Goal: Contribute content: Add original content to the website for others to see

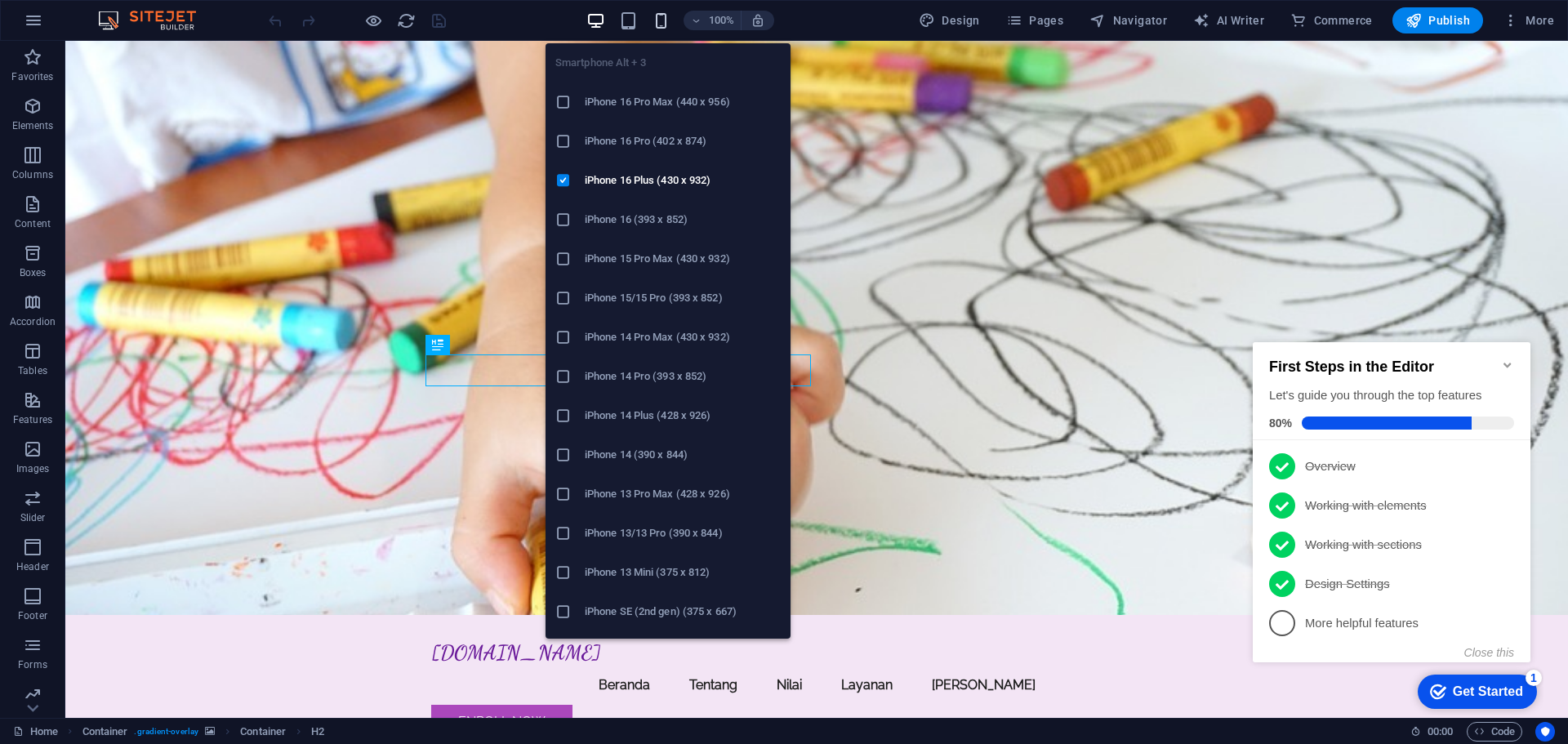
click at [664, 19] on icon "button" at bounding box center [661, 20] width 19 height 19
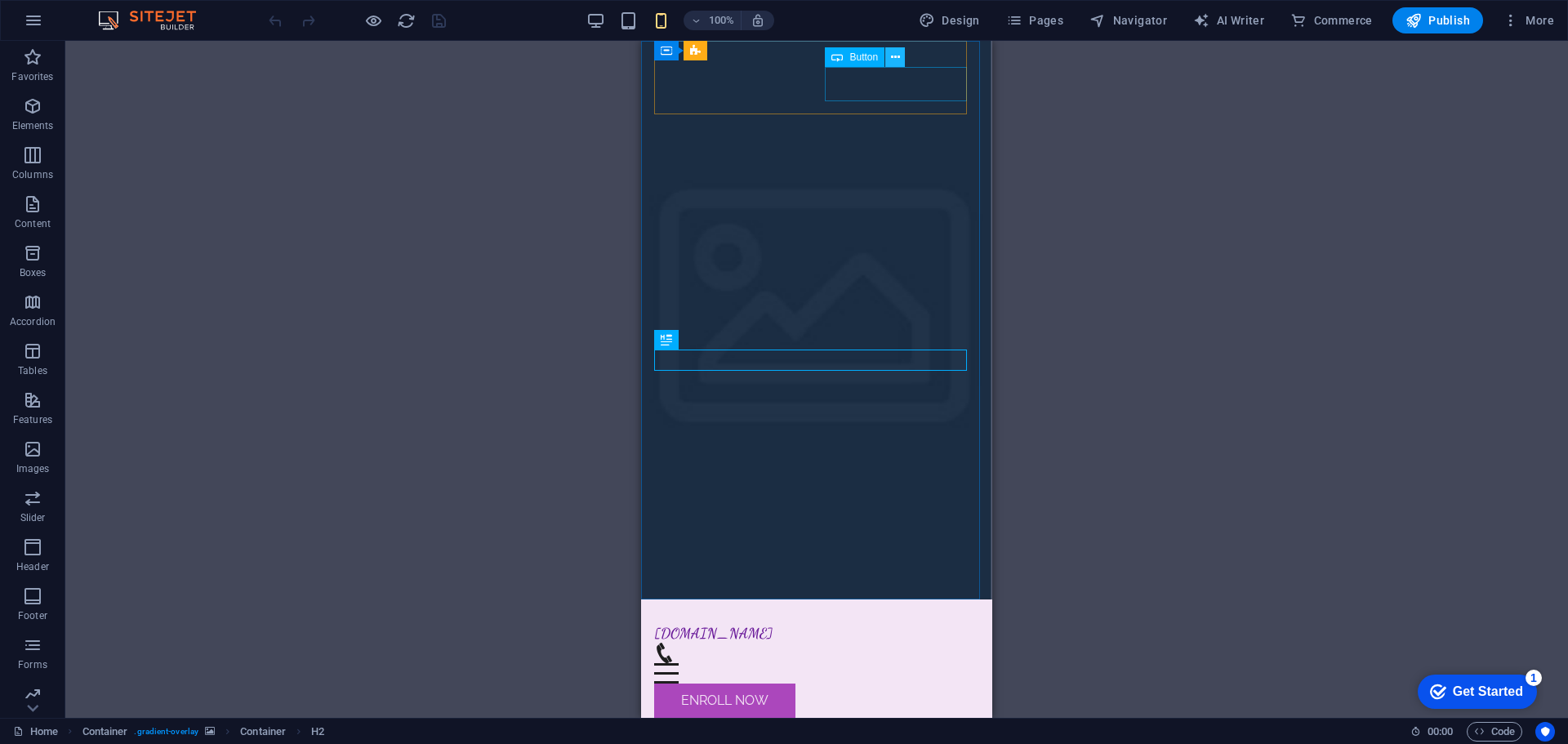
click at [893, 55] on icon at bounding box center [896, 58] width 9 height 17
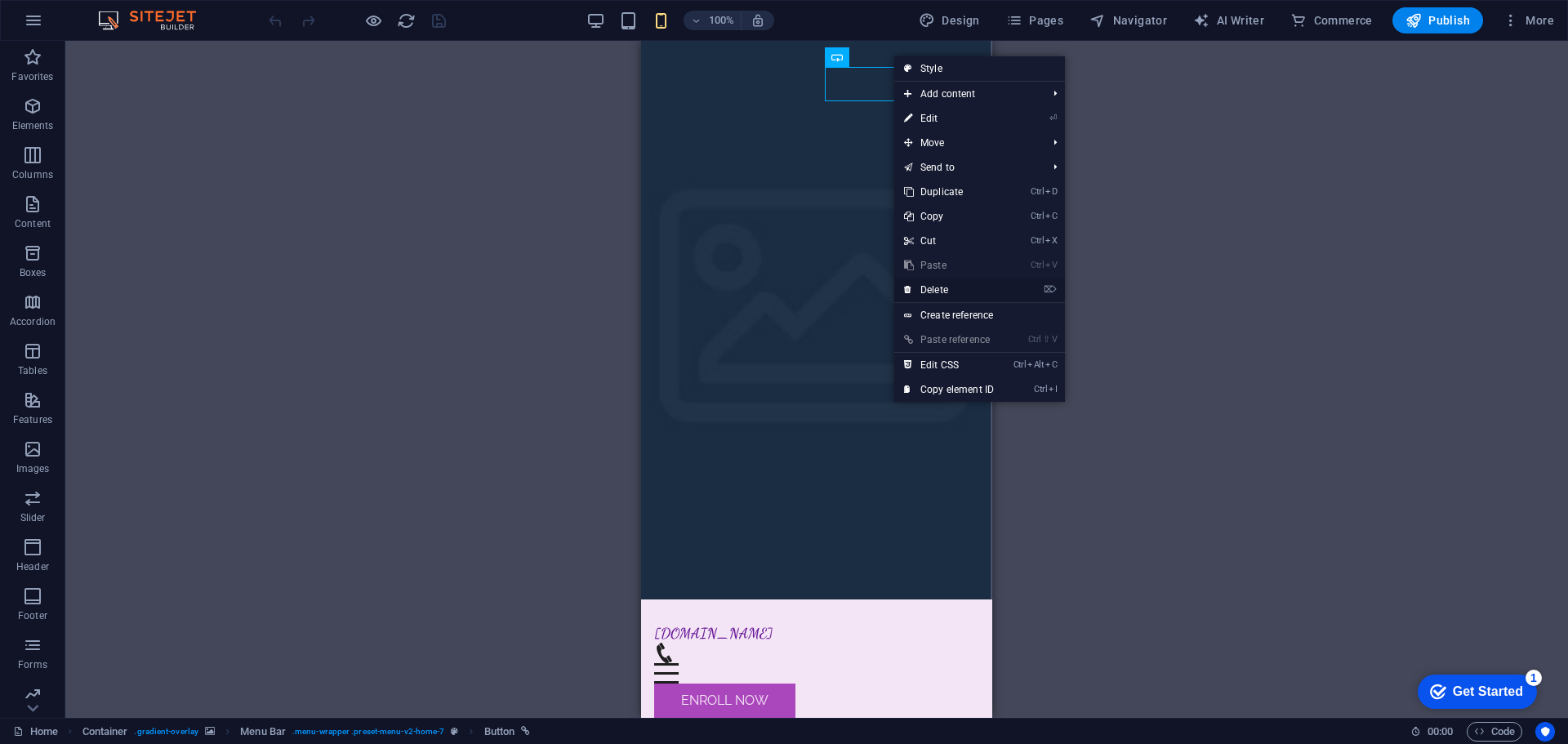
click at [950, 289] on link "⌦ Delete" at bounding box center [948, 289] width 109 height 25
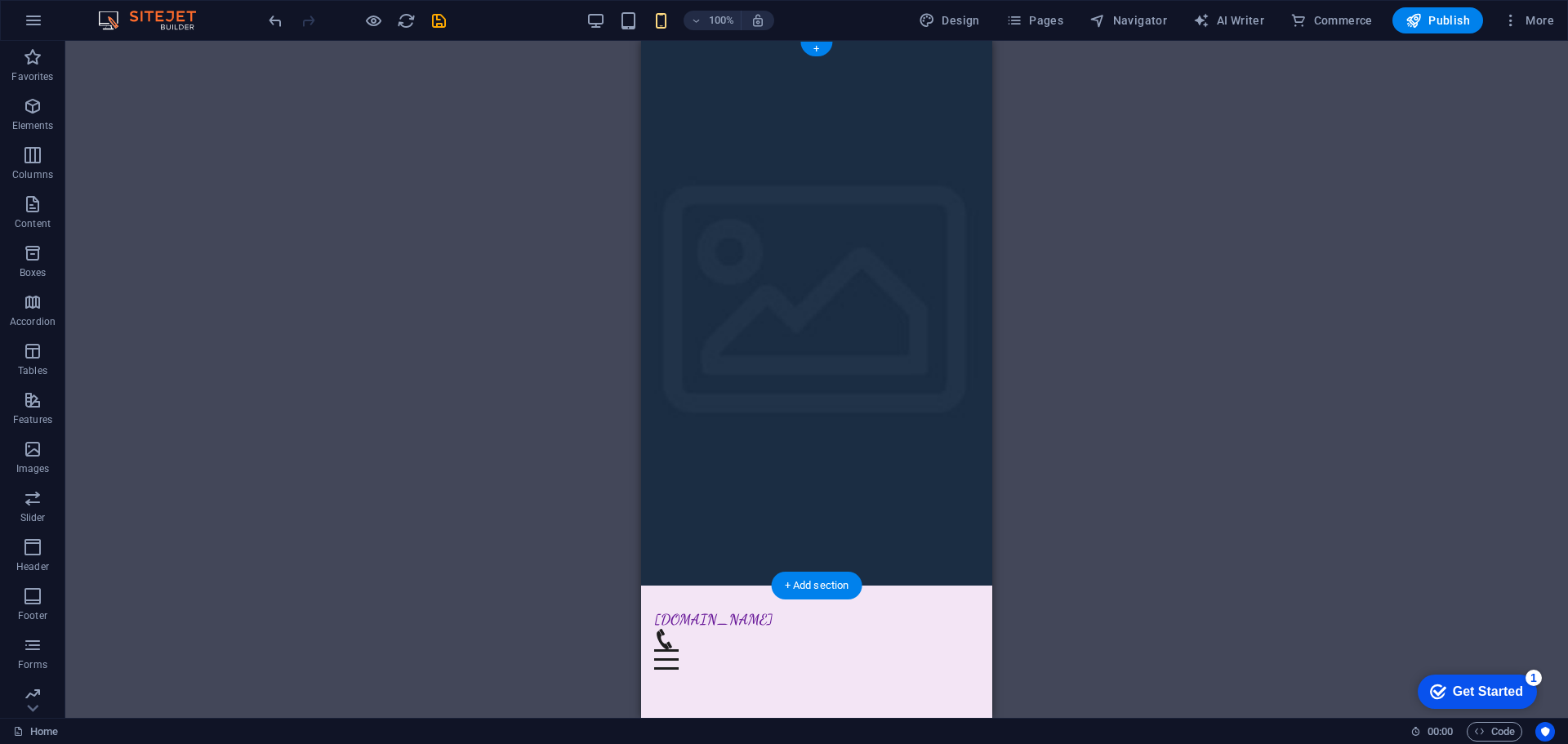
click at [975, 529] on figure at bounding box center [817, 313] width 351 height 545
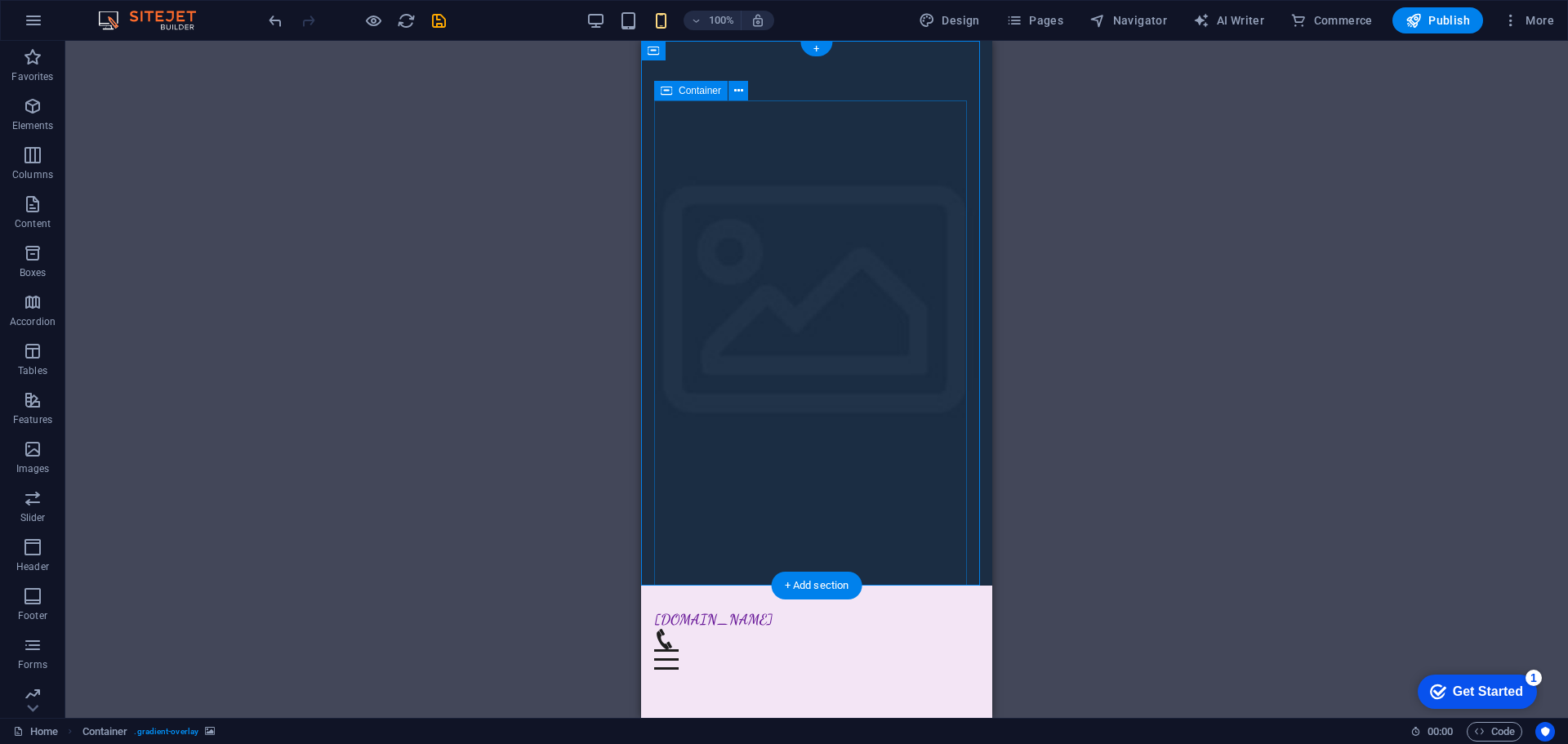
click at [974, 551] on figure at bounding box center [817, 313] width 351 height 545
click at [974, 549] on figure at bounding box center [817, 313] width 351 height 545
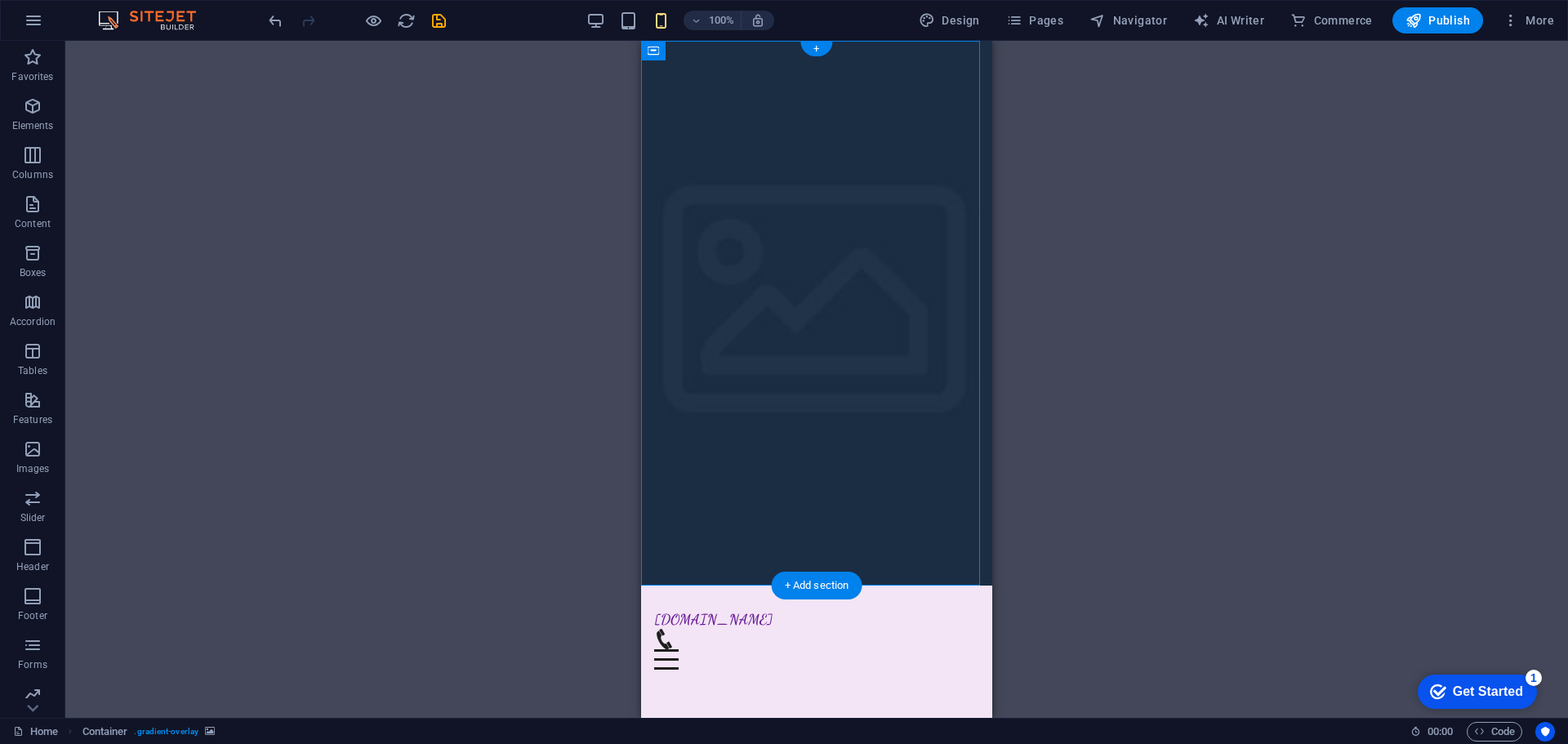
click at [974, 576] on figure at bounding box center [817, 313] width 351 height 545
click at [726, 53] on icon at bounding box center [725, 51] width 9 height 17
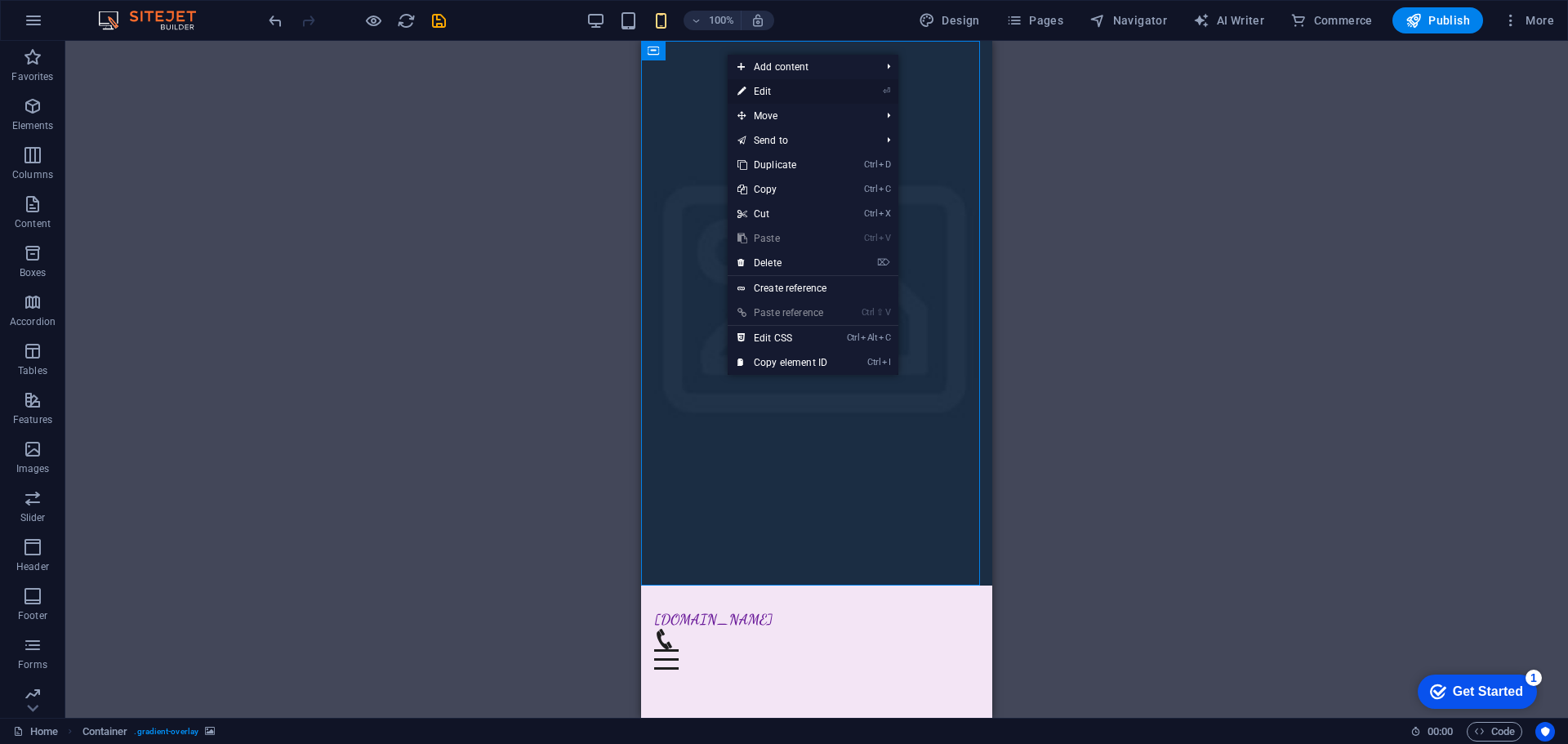
click at [774, 90] on link "⏎ Edit" at bounding box center [782, 91] width 109 height 25
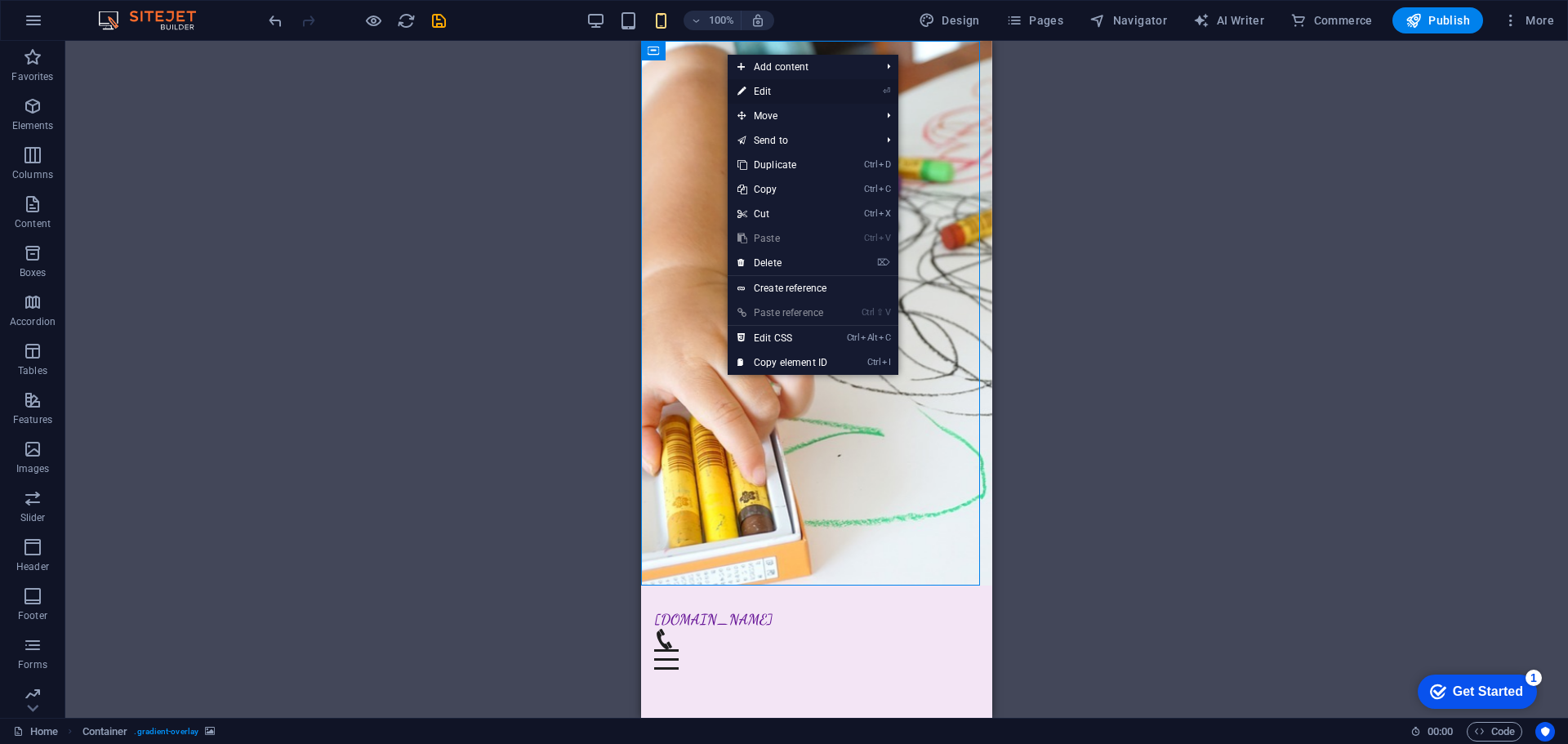
select select "header"
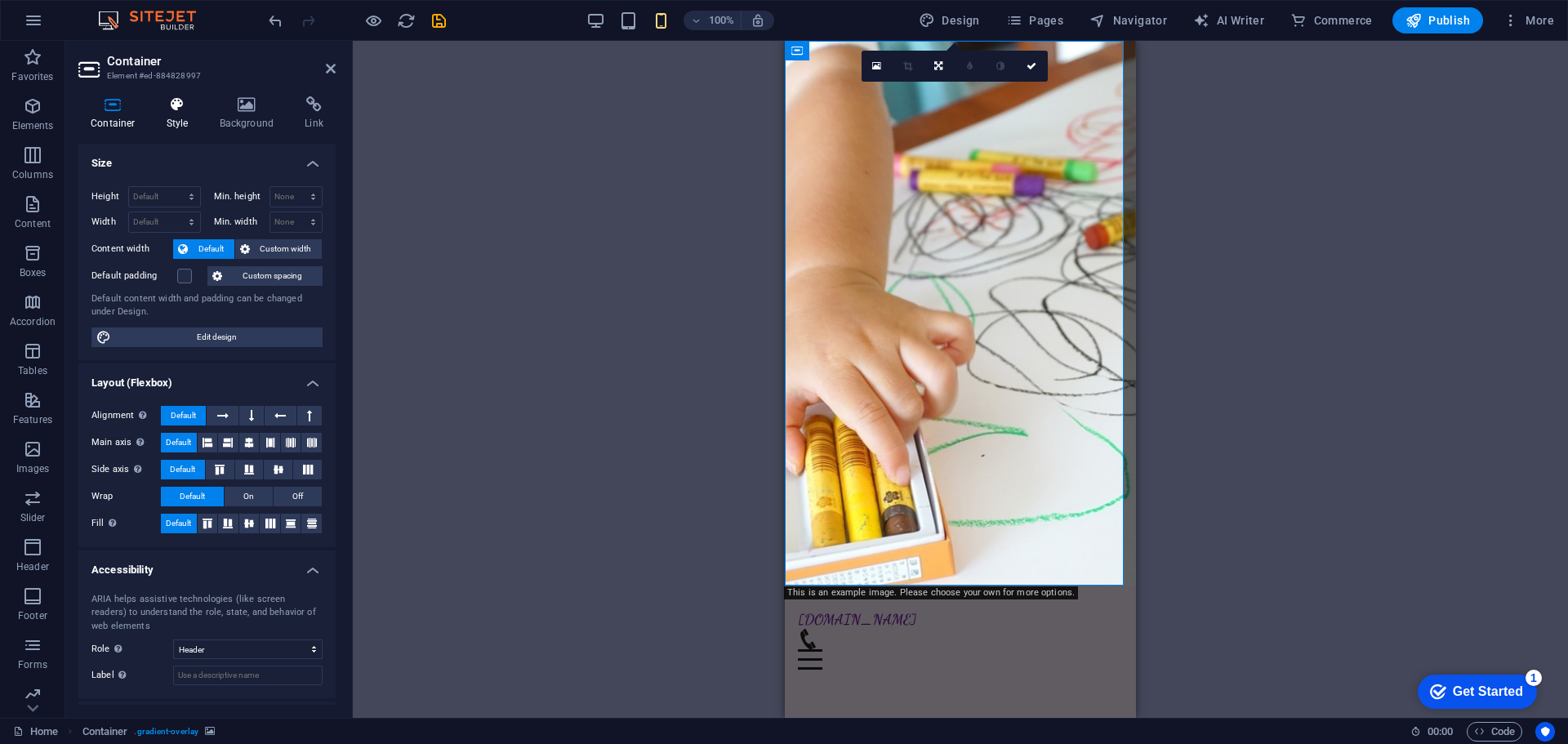
click at [176, 108] on icon at bounding box center [177, 104] width 47 height 16
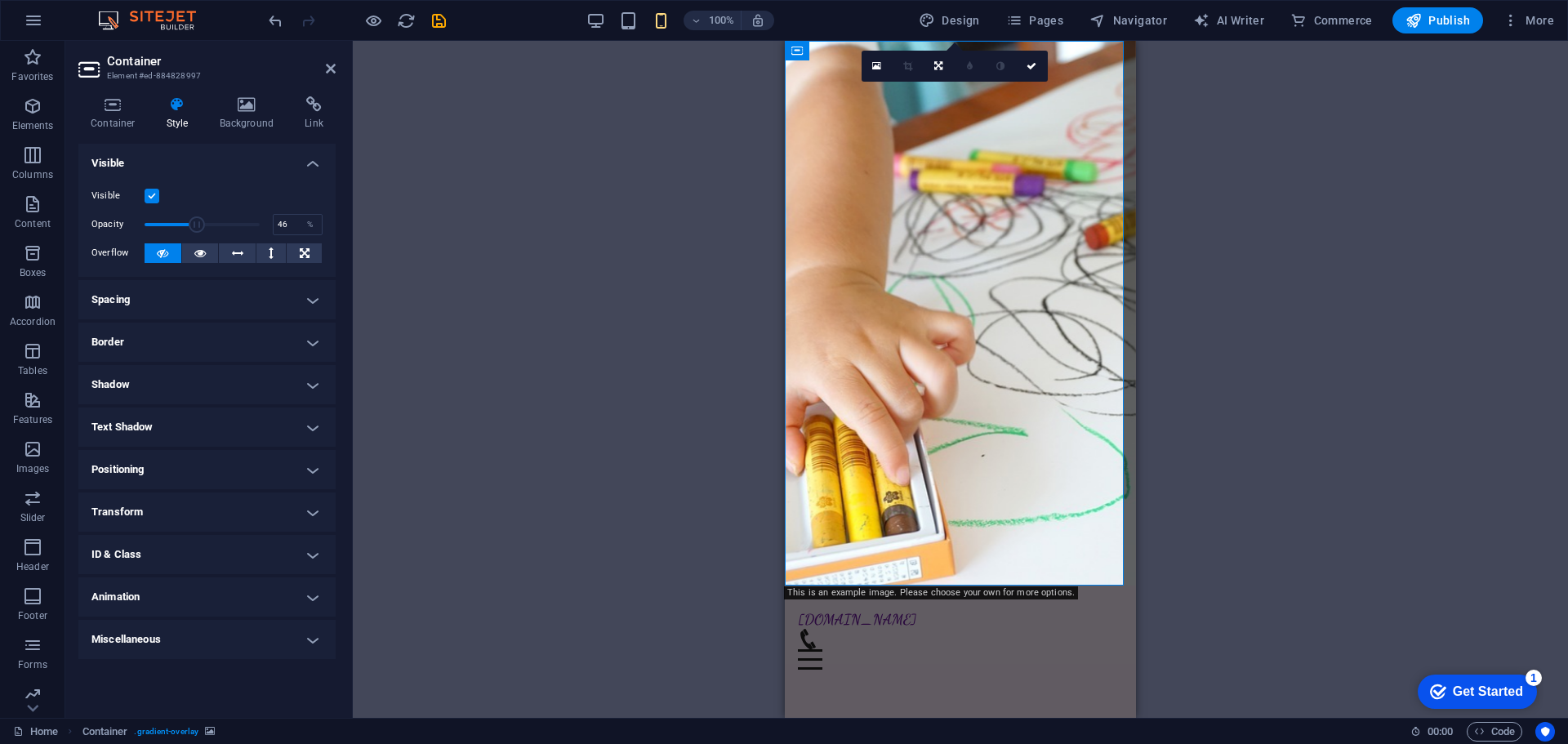
click at [197, 227] on span at bounding box center [202, 224] width 115 height 25
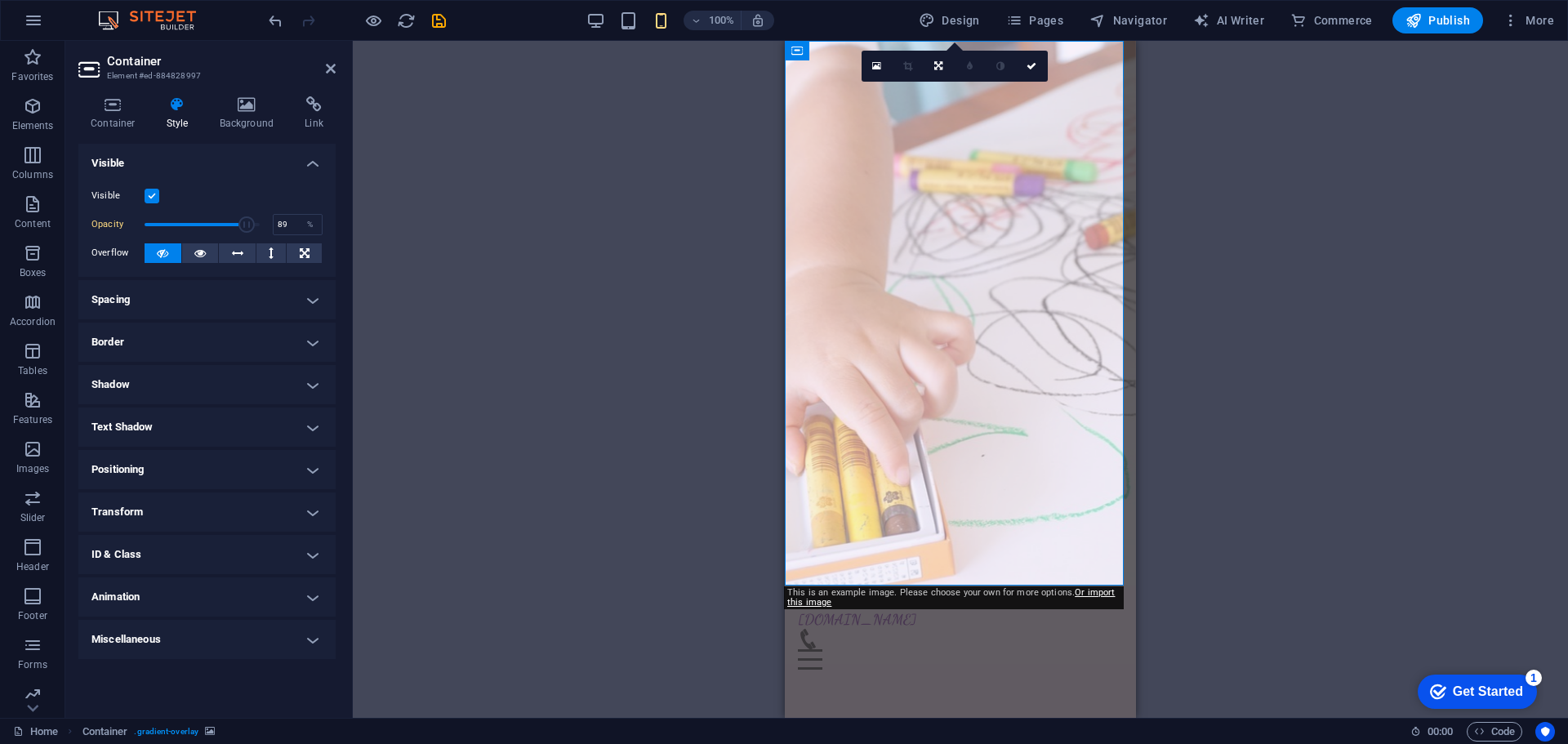
click at [248, 226] on span at bounding box center [202, 224] width 115 height 25
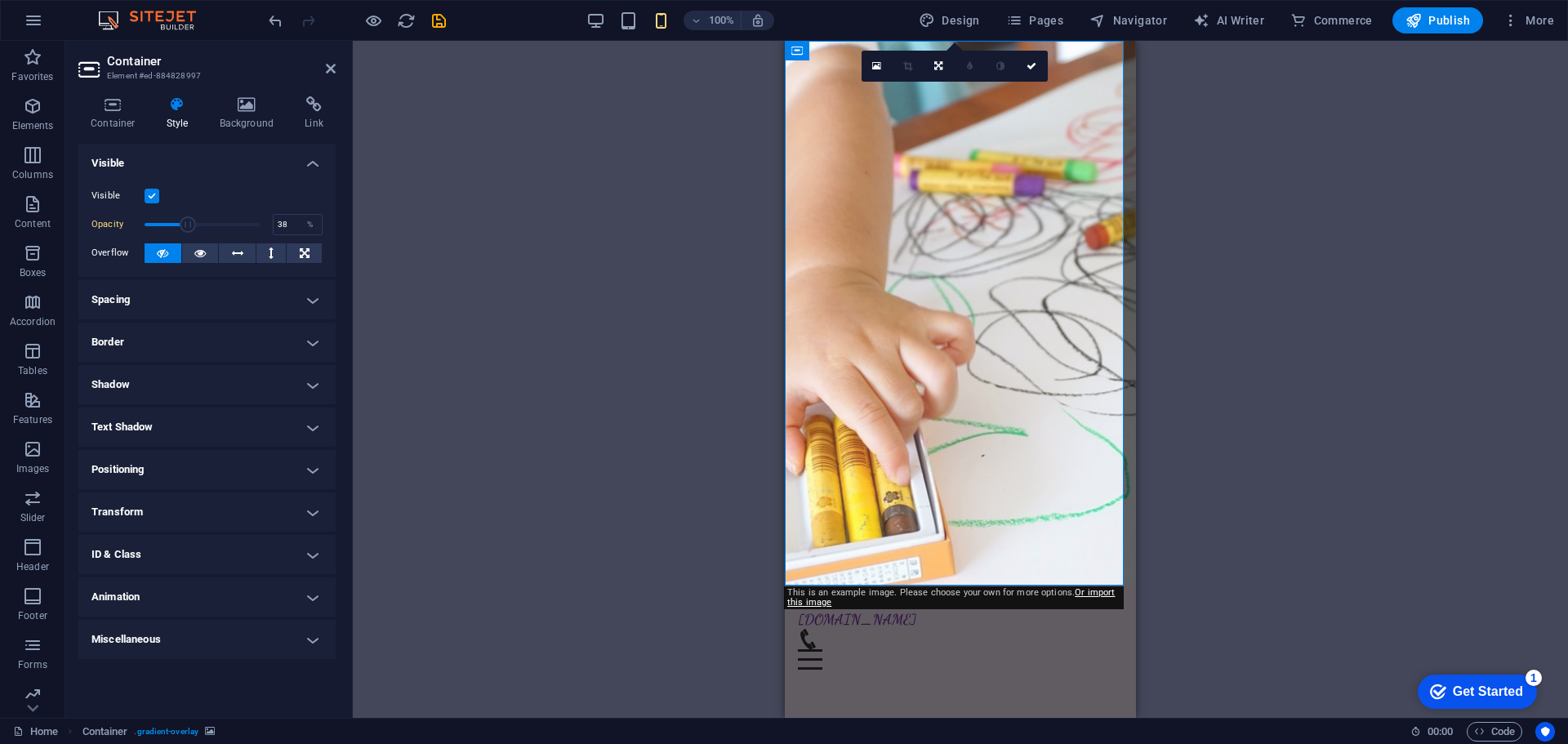
drag, startPoint x: 248, startPoint y: 226, endPoint x: 187, endPoint y: 219, distance: 61.4
click at [187, 219] on span at bounding box center [187, 224] width 16 height 16
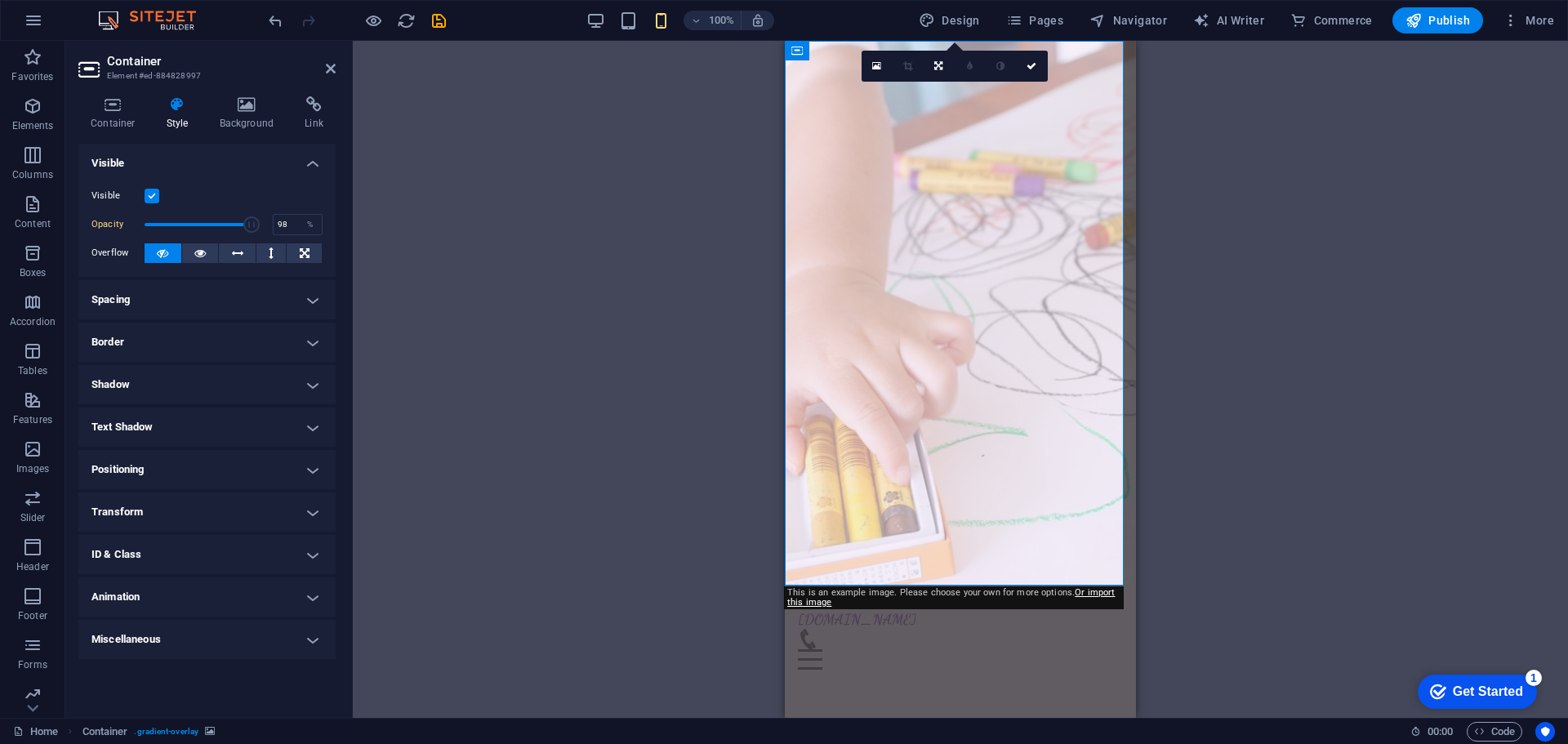
type input "100"
drag, startPoint x: 187, startPoint y: 227, endPoint x: 282, endPoint y: 238, distance: 95.6
click at [282, 238] on div "Visible Opacity 100 % Overflow" at bounding box center [206, 225] width 257 height 103
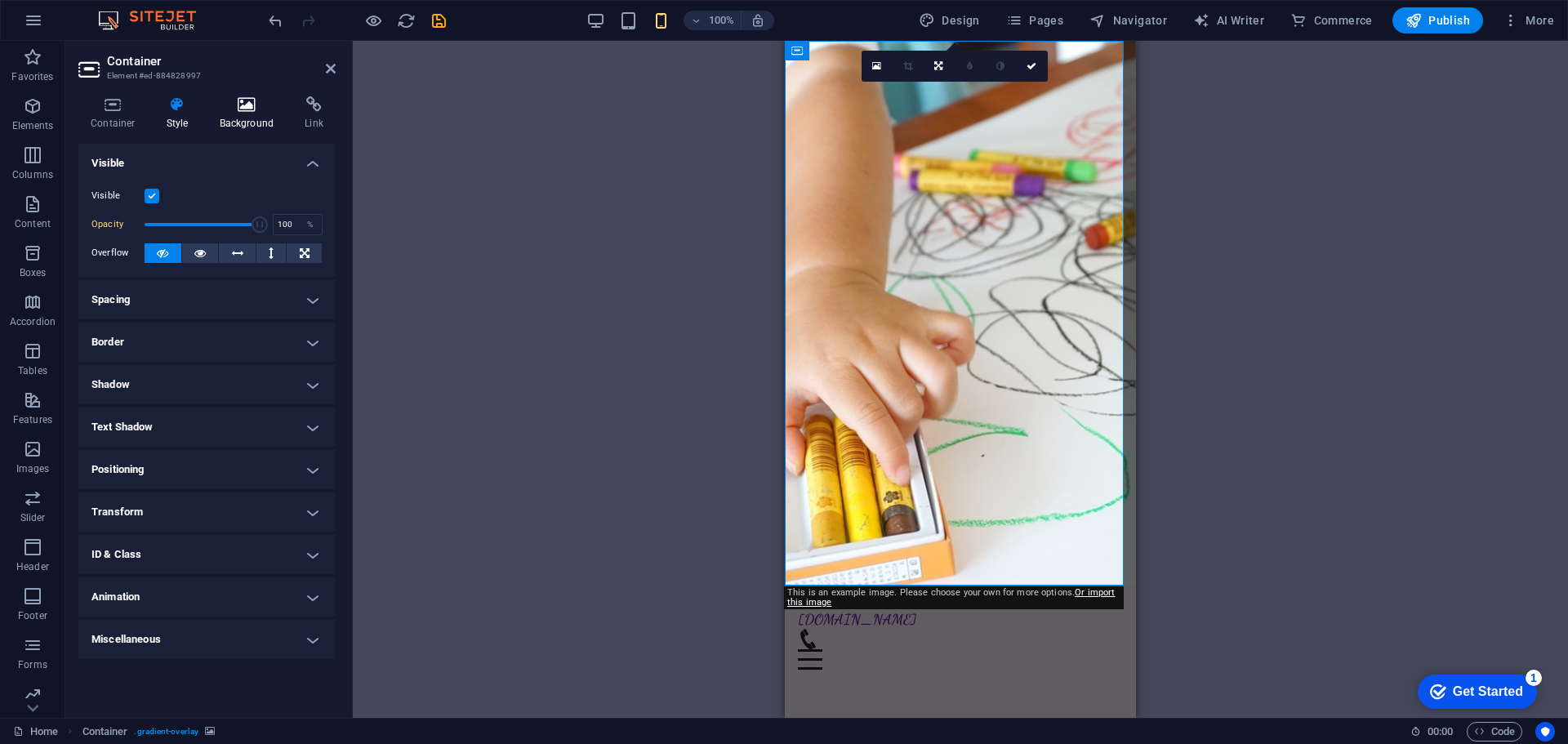
click at [261, 119] on h4 "Background" at bounding box center [250, 114] width 86 height 34
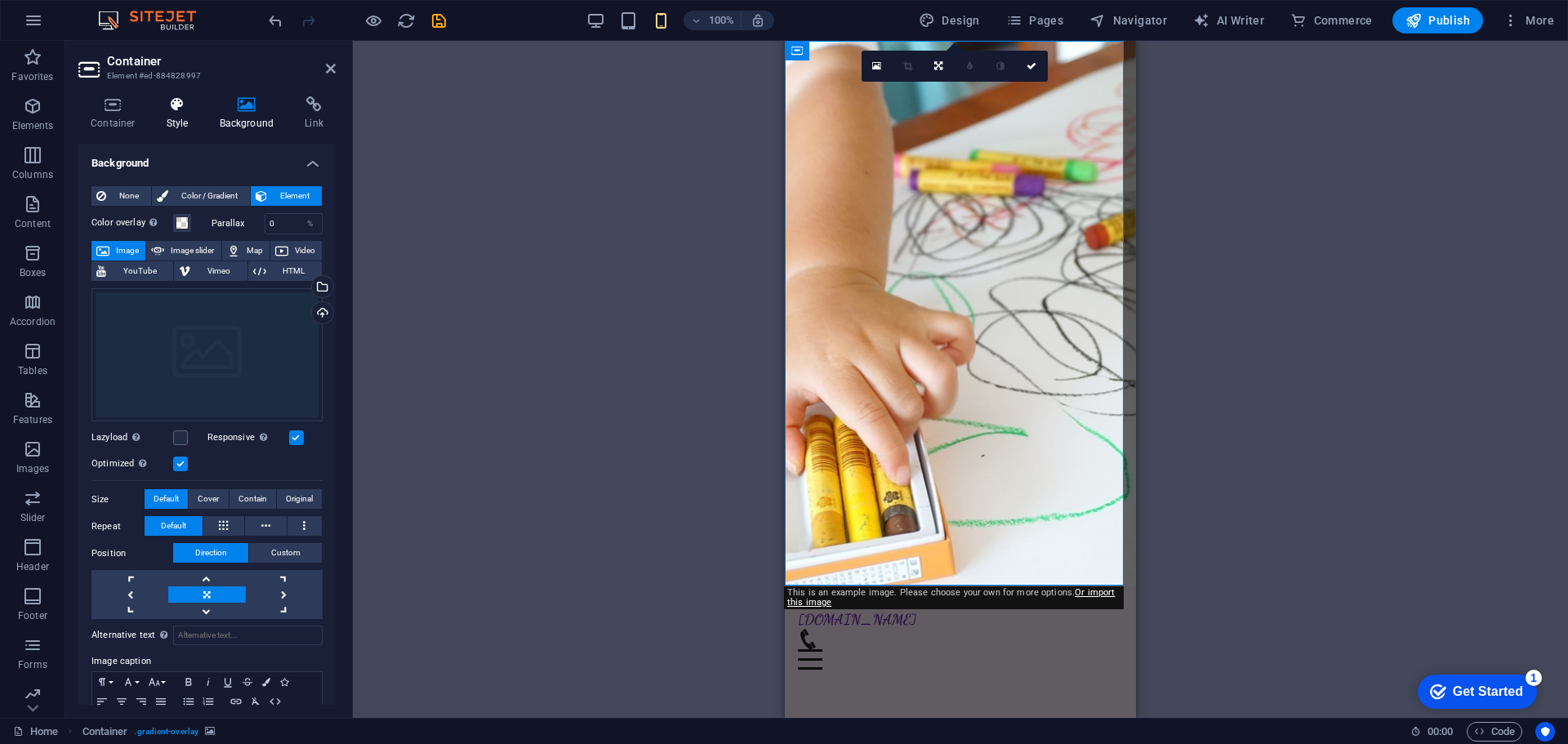
click at [184, 111] on icon at bounding box center [177, 104] width 47 height 16
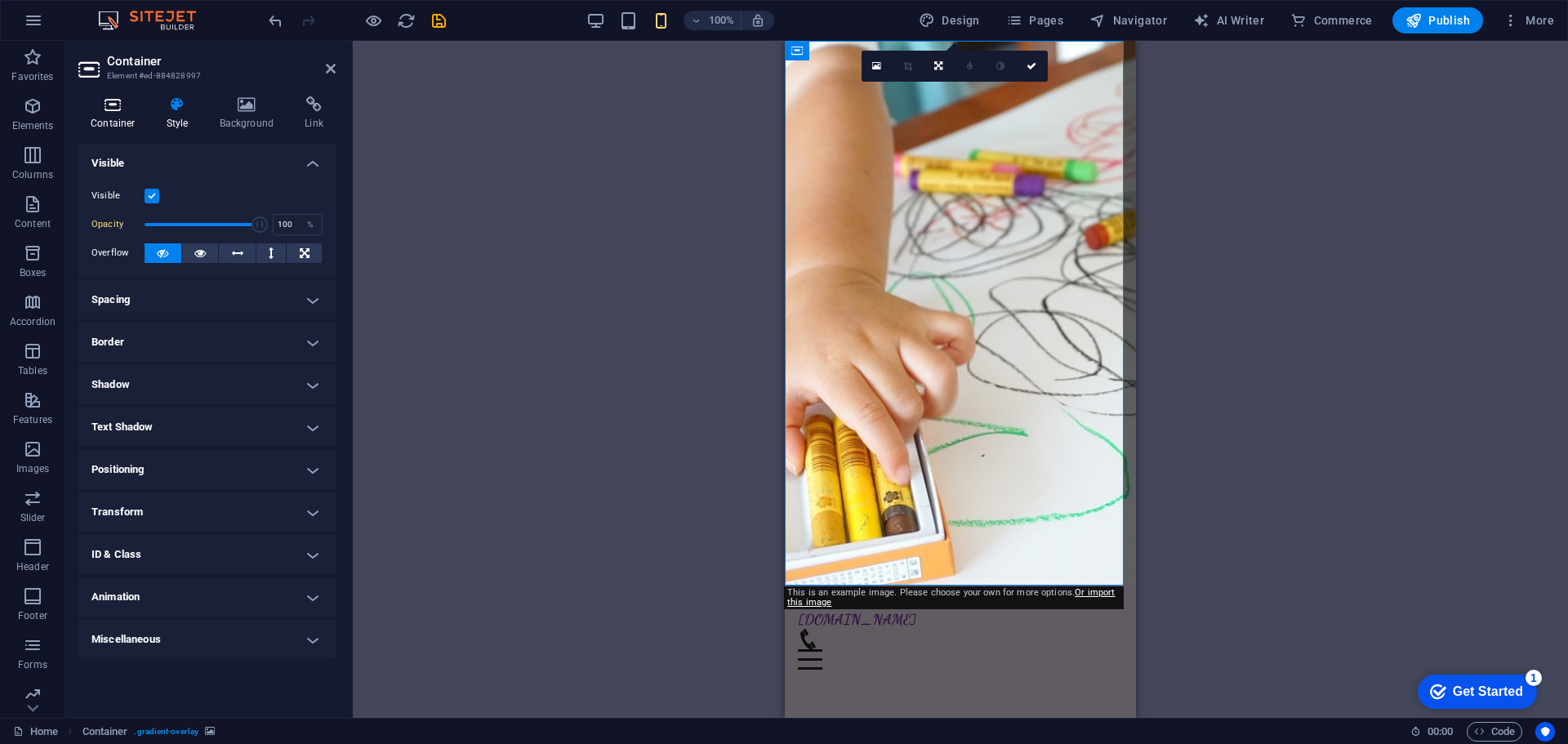
click at [124, 117] on h4 "Container" at bounding box center [116, 114] width 76 height 34
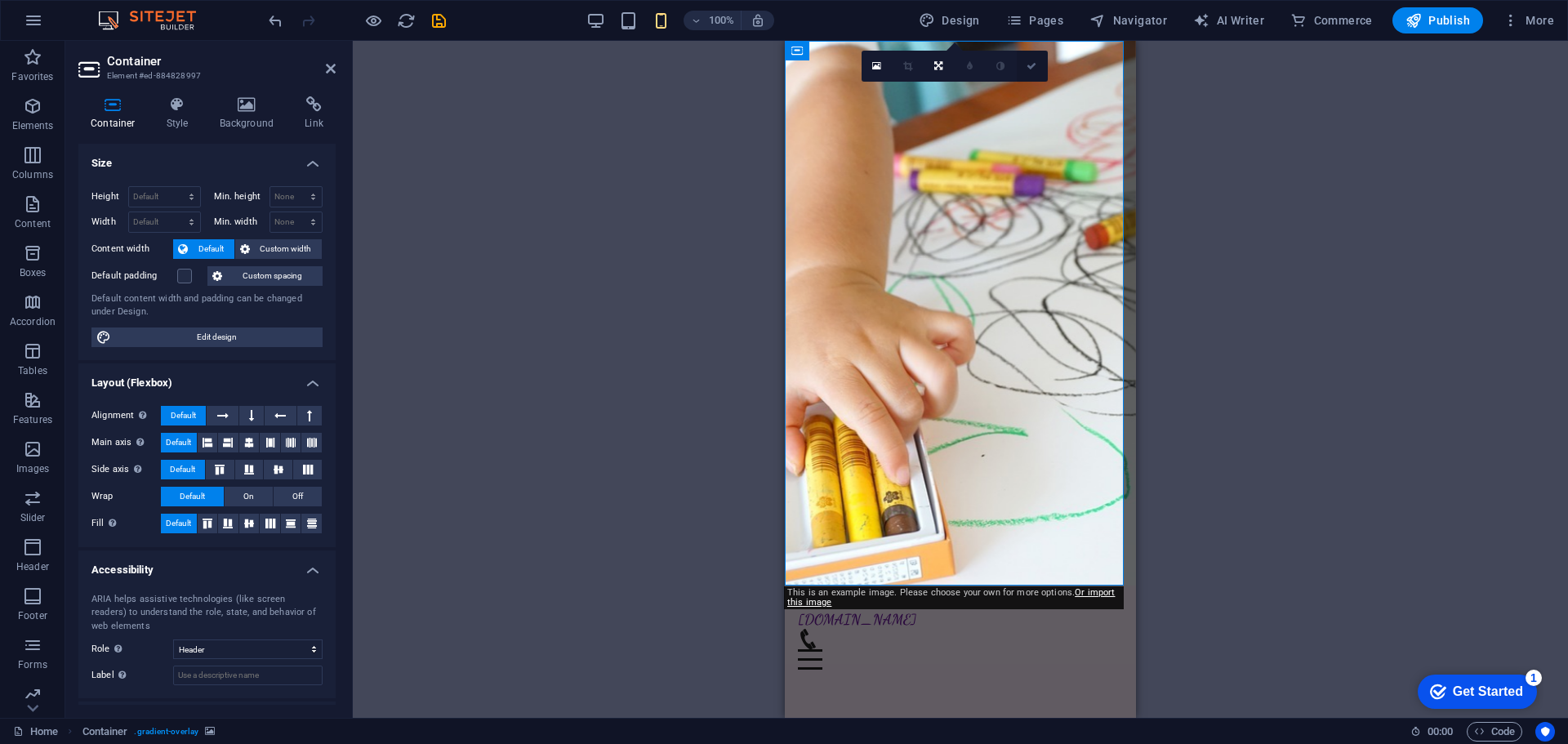
click at [1035, 66] on icon at bounding box center [1031, 66] width 10 height 10
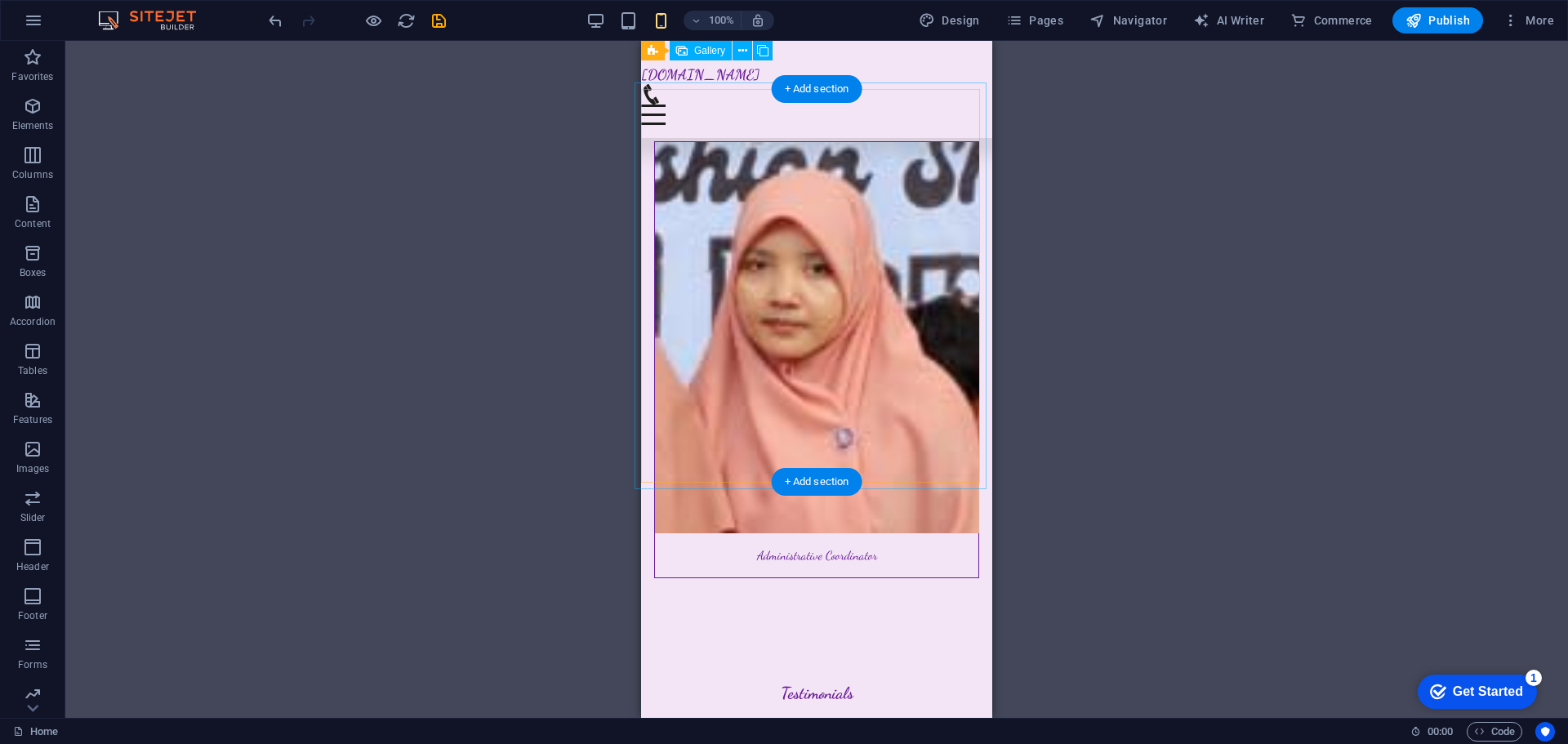
scroll to position [10947, 0]
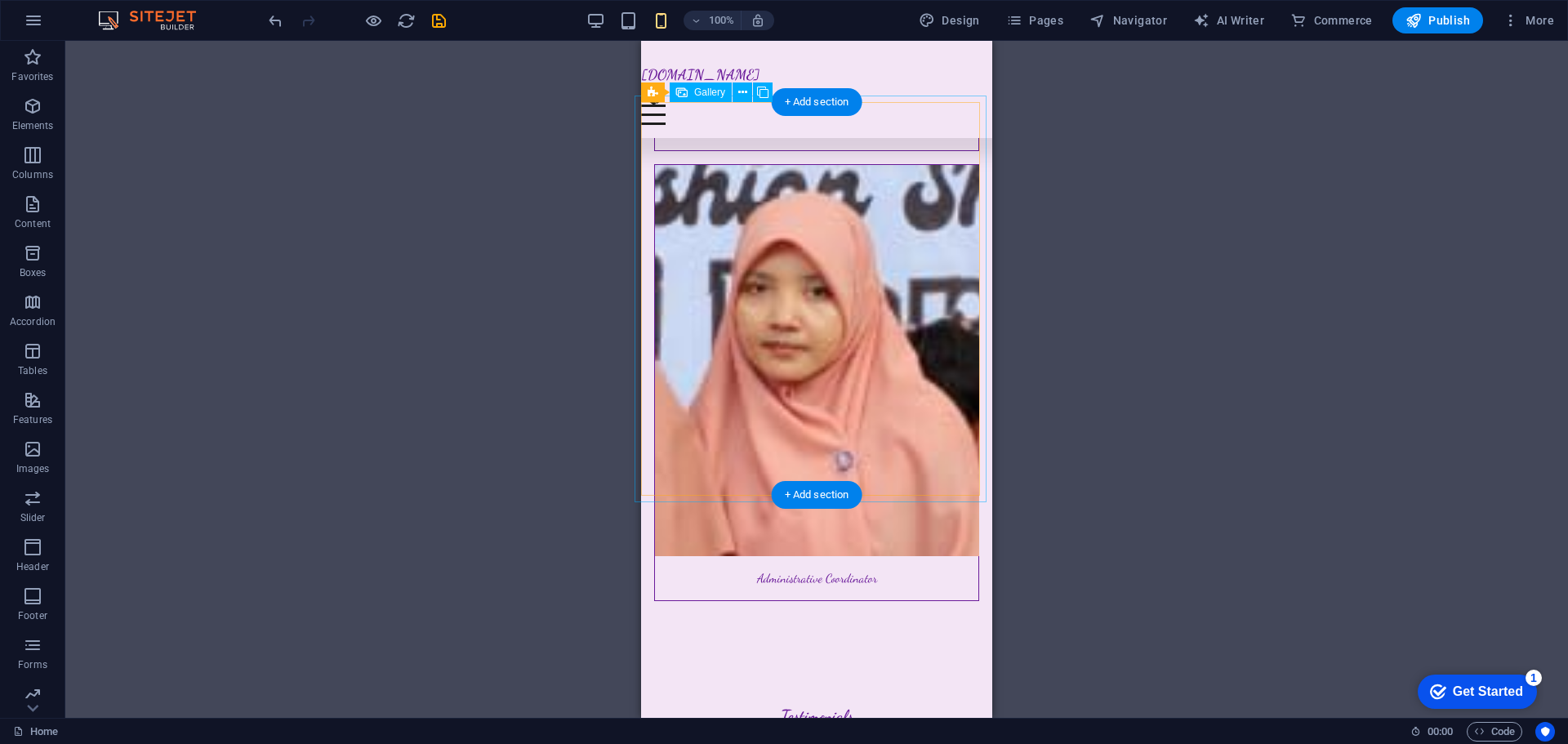
click at [746, 90] on icon at bounding box center [743, 92] width 9 height 17
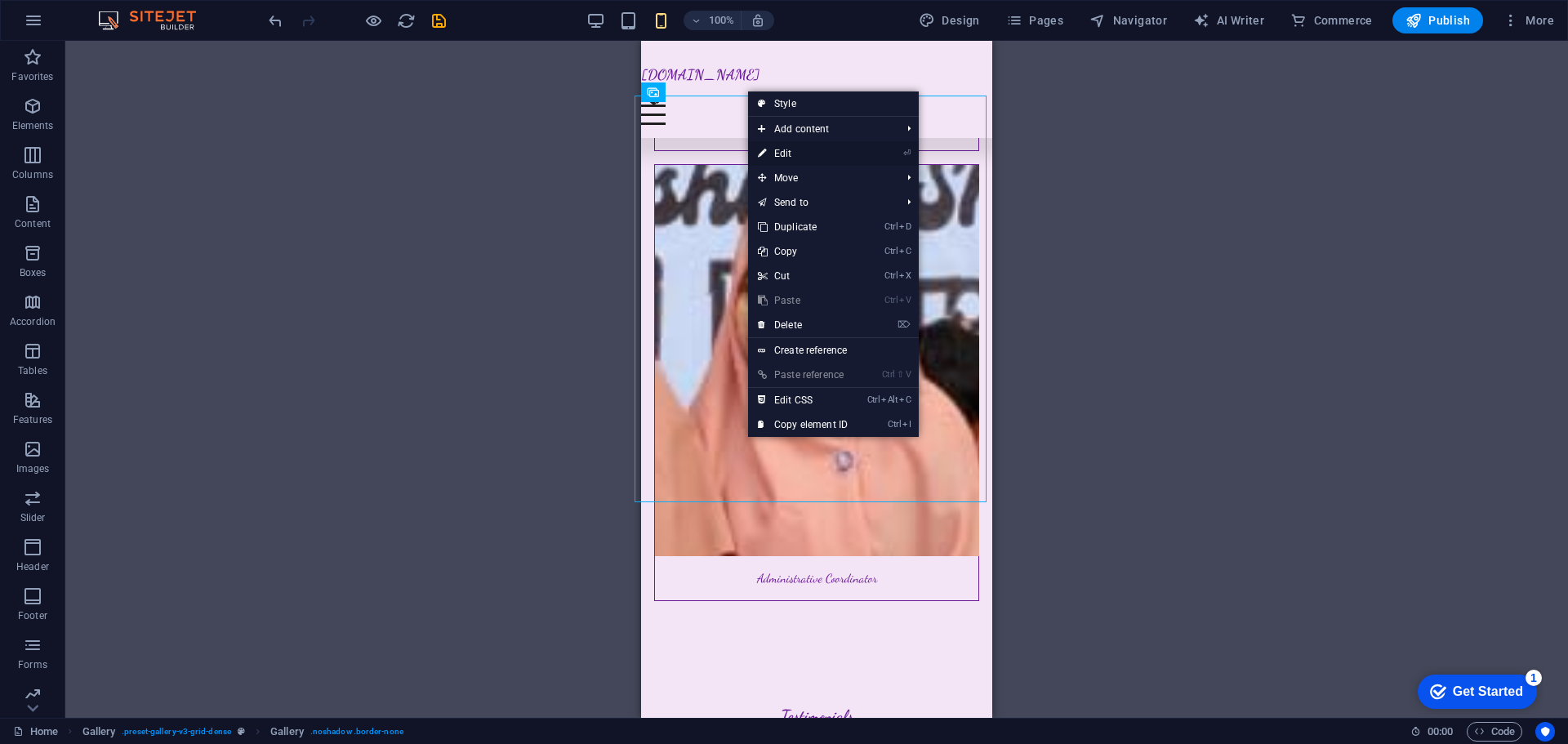
click at [789, 148] on link "⏎ Edit" at bounding box center [802, 154] width 109 height 25
select select "px"
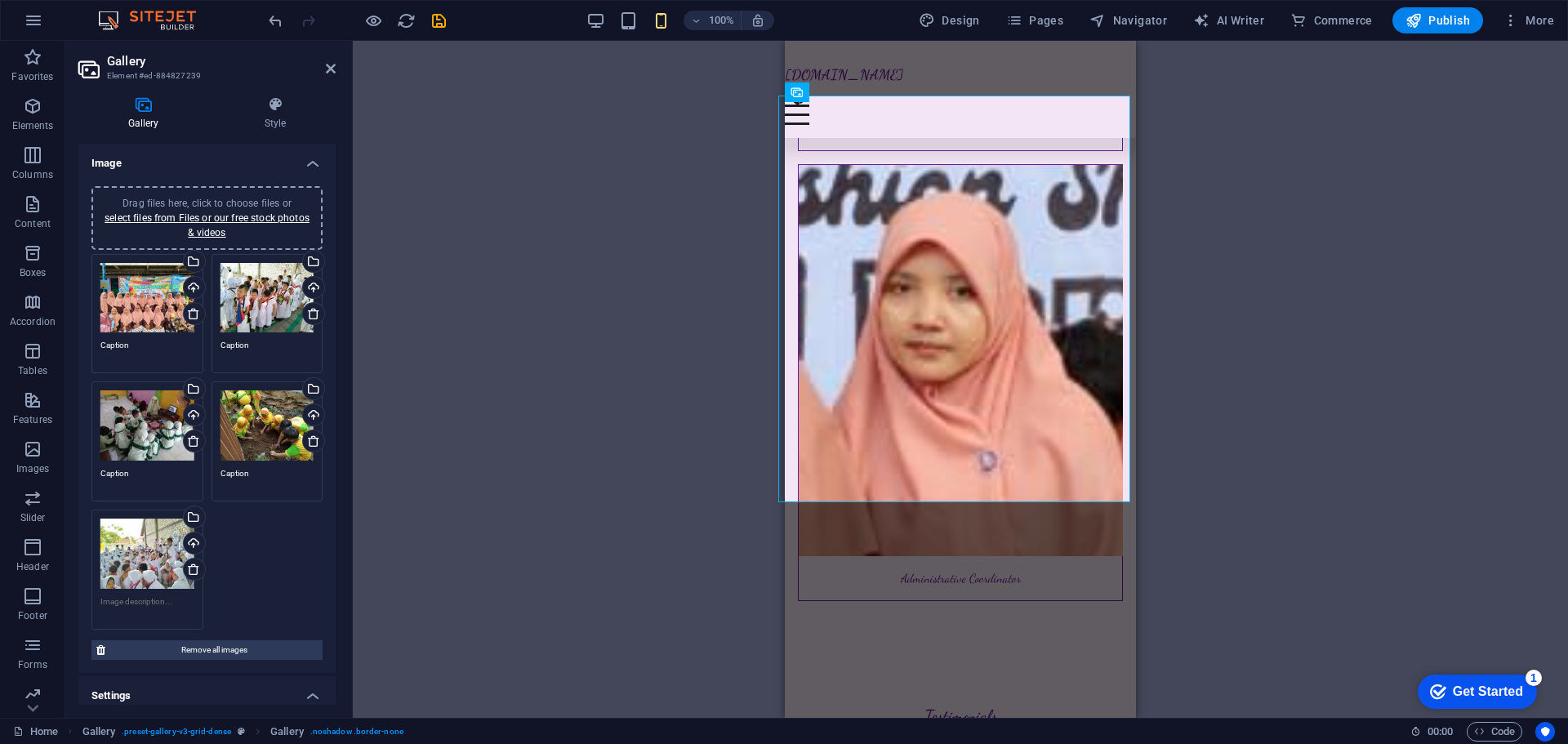
click at [237, 562] on div "Drag files here, click to choose files or select files from Files or our free s…" at bounding box center [207, 443] width 239 height 385
drag, startPoint x: 259, startPoint y: 545, endPoint x: 258, endPoint y: 565, distance: 20.0
click at [258, 565] on div "Drag files here, click to choose files or select files from Files or our free s…" at bounding box center [207, 443] width 239 height 385
click at [269, 111] on icon at bounding box center [275, 104] width 121 height 16
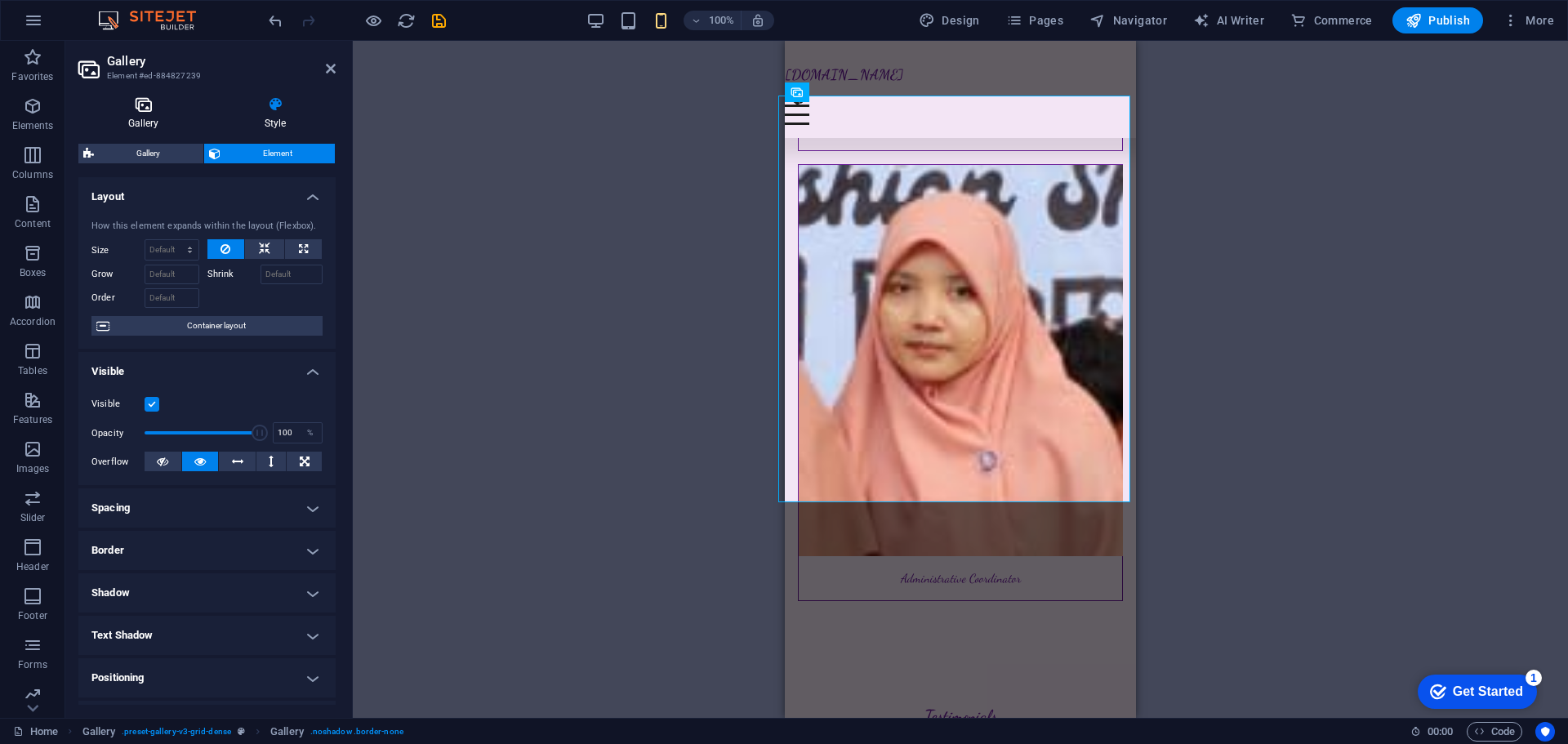
click at [137, 117] on h4 "Gallery" at bounding box center [146, 114] width 137 height 34
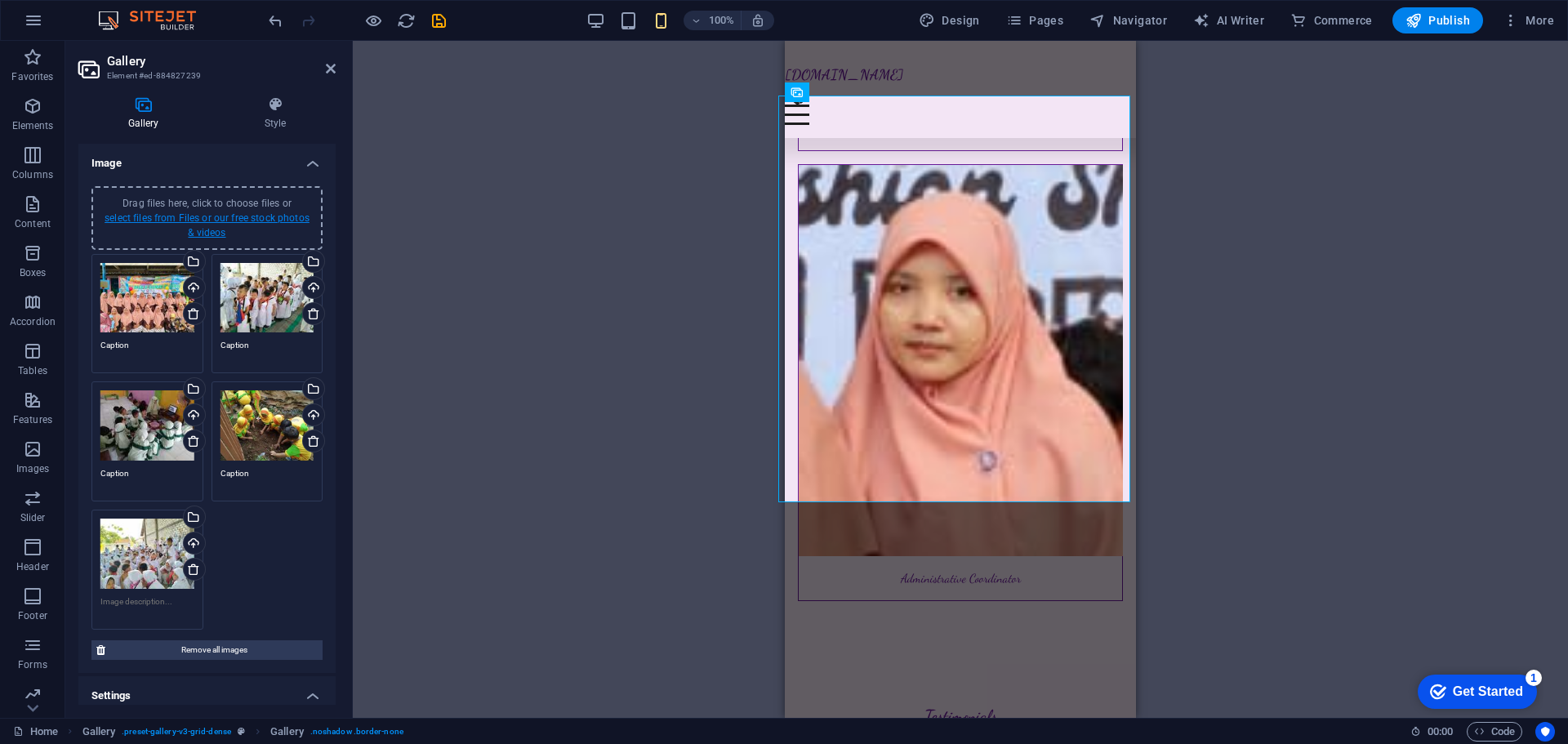
click at [170, 221] on link "select files from Files or our free stock photos & videos" at bounding box center [207, 225] width 205 height 26
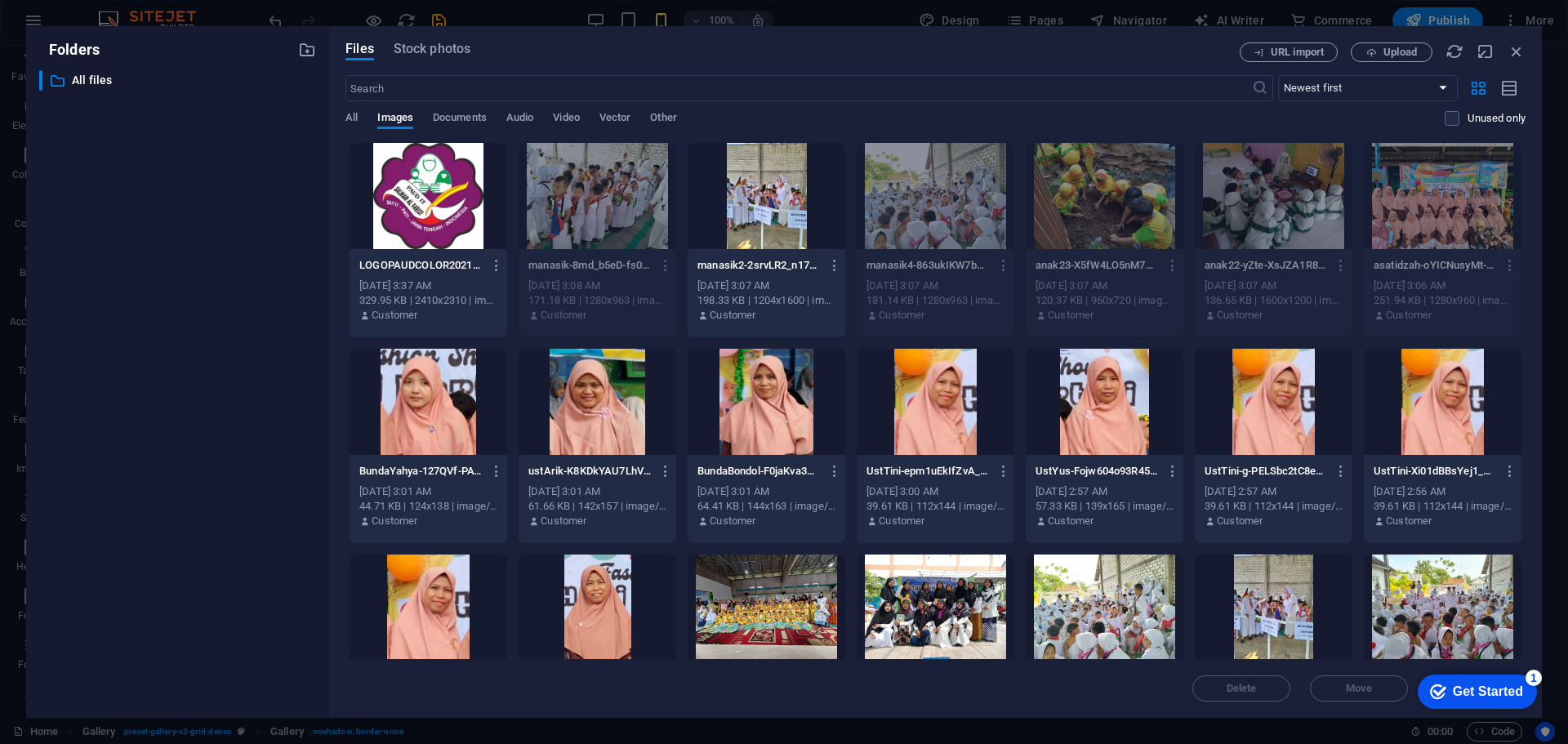
click at [784, 215] on div at bounding box center [767, 196] width 158 height 106
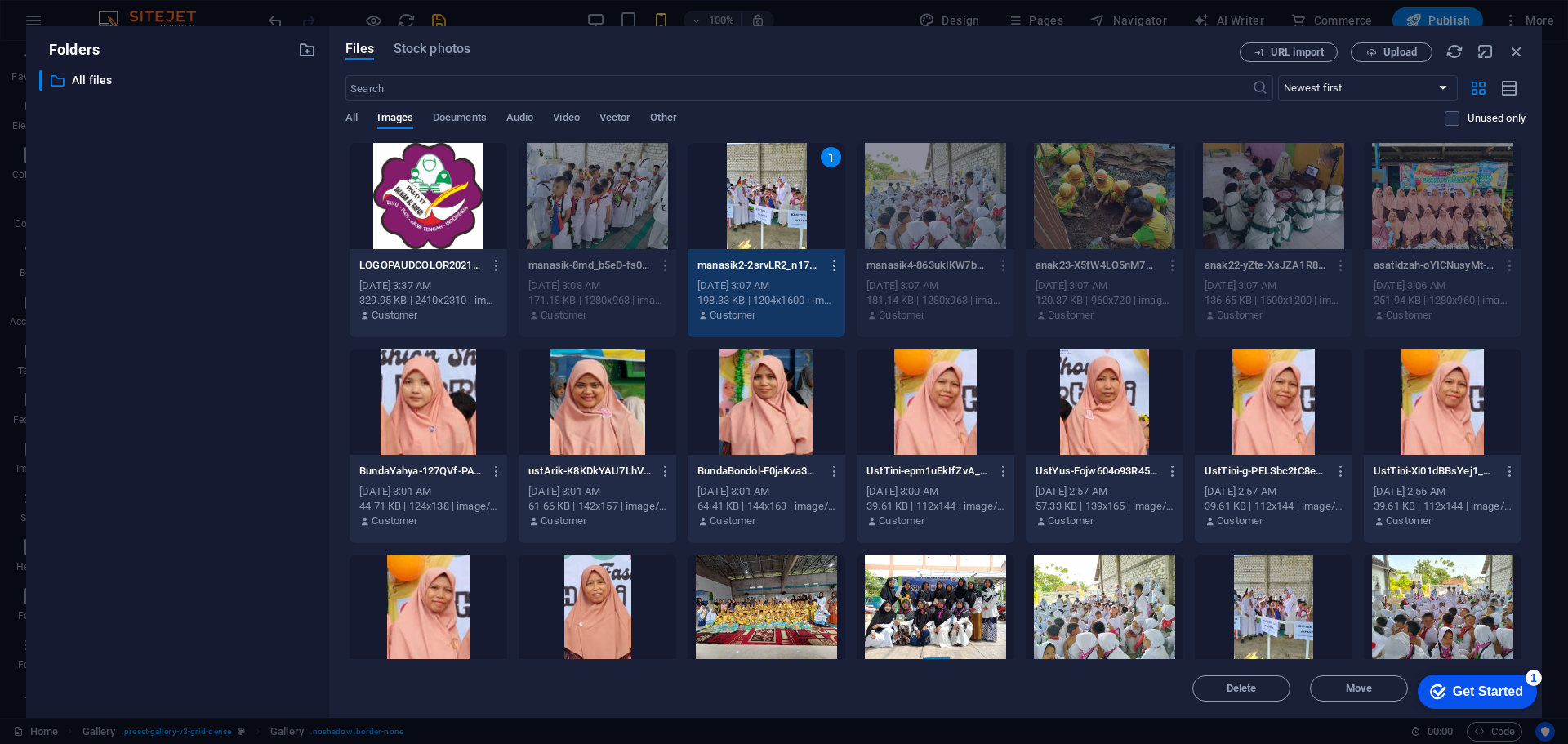
click at [834, 266] on icon "button" at bounding box center [835, 265] width 15 height 14
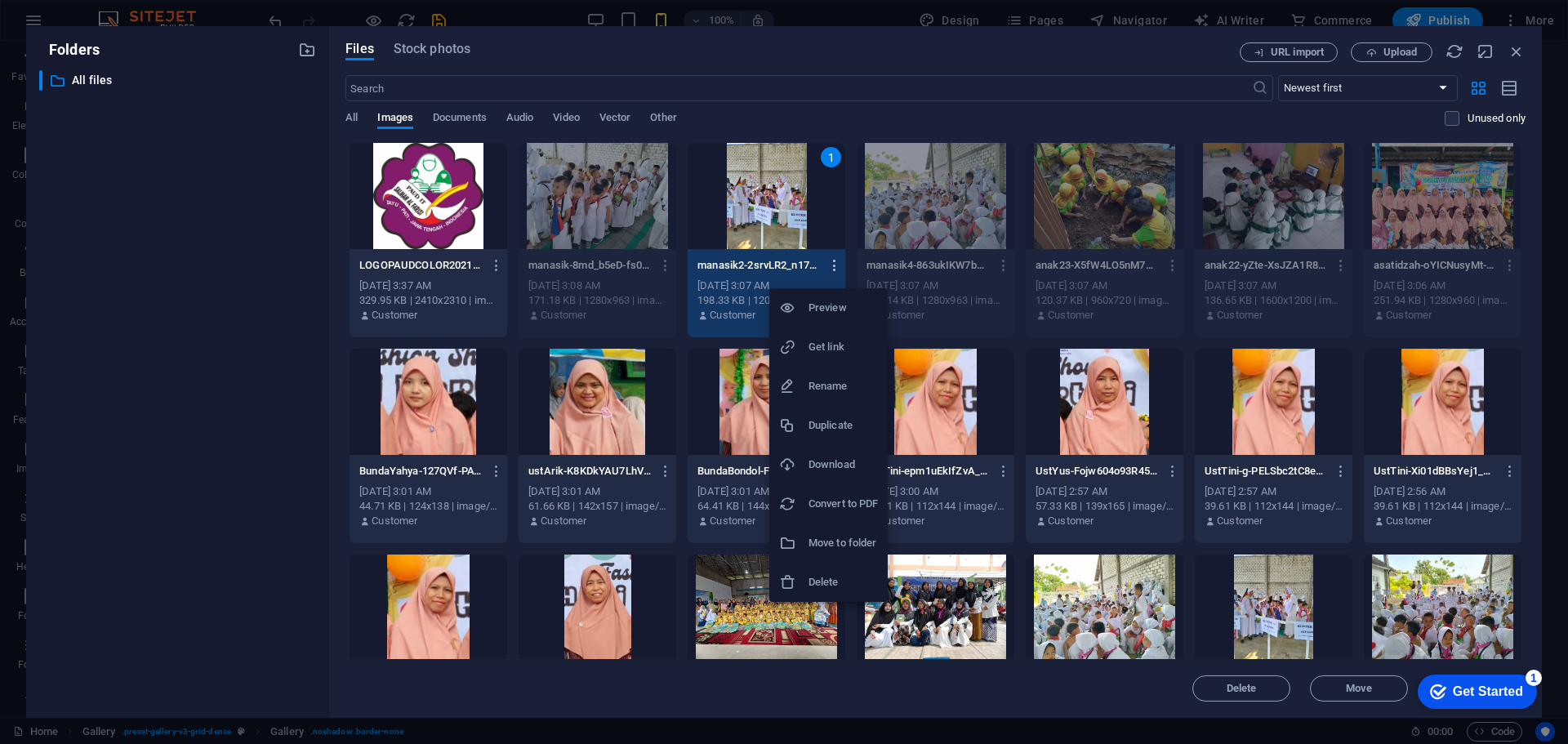
click at [834, 266] on div at bounding box center [784, 372] width 1568 height 744
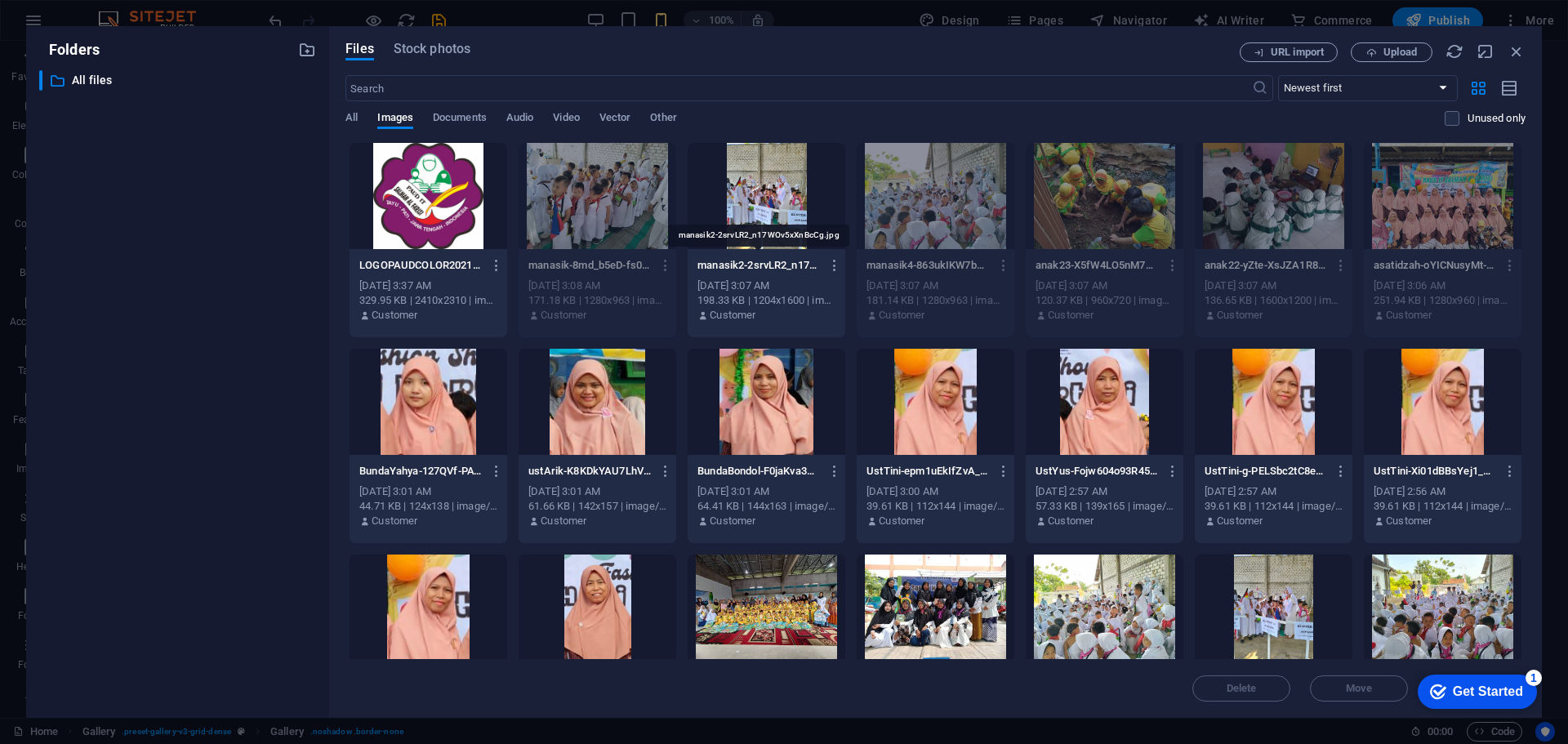
click at [754, 267] on p "manasik2-2srvLR2_n17WOv5xXnBcCg.jpg" at bounding box center [758, 265] width 122 height 14
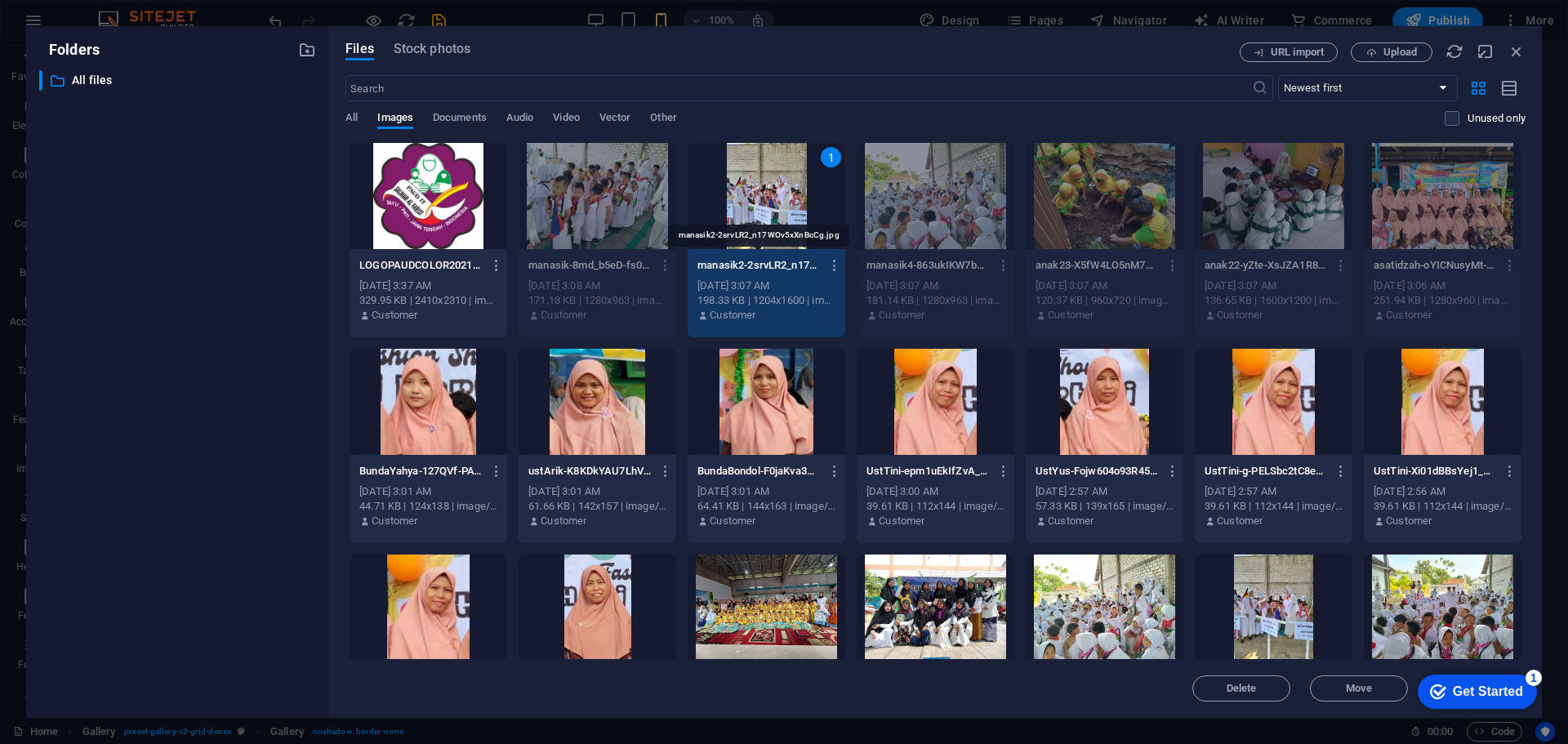
click at [754, 267] on p "manasik2-2srvLR2_n17WOv5xXnBcCg.jpg" at bounding box center [758, 265] width 122 height 14
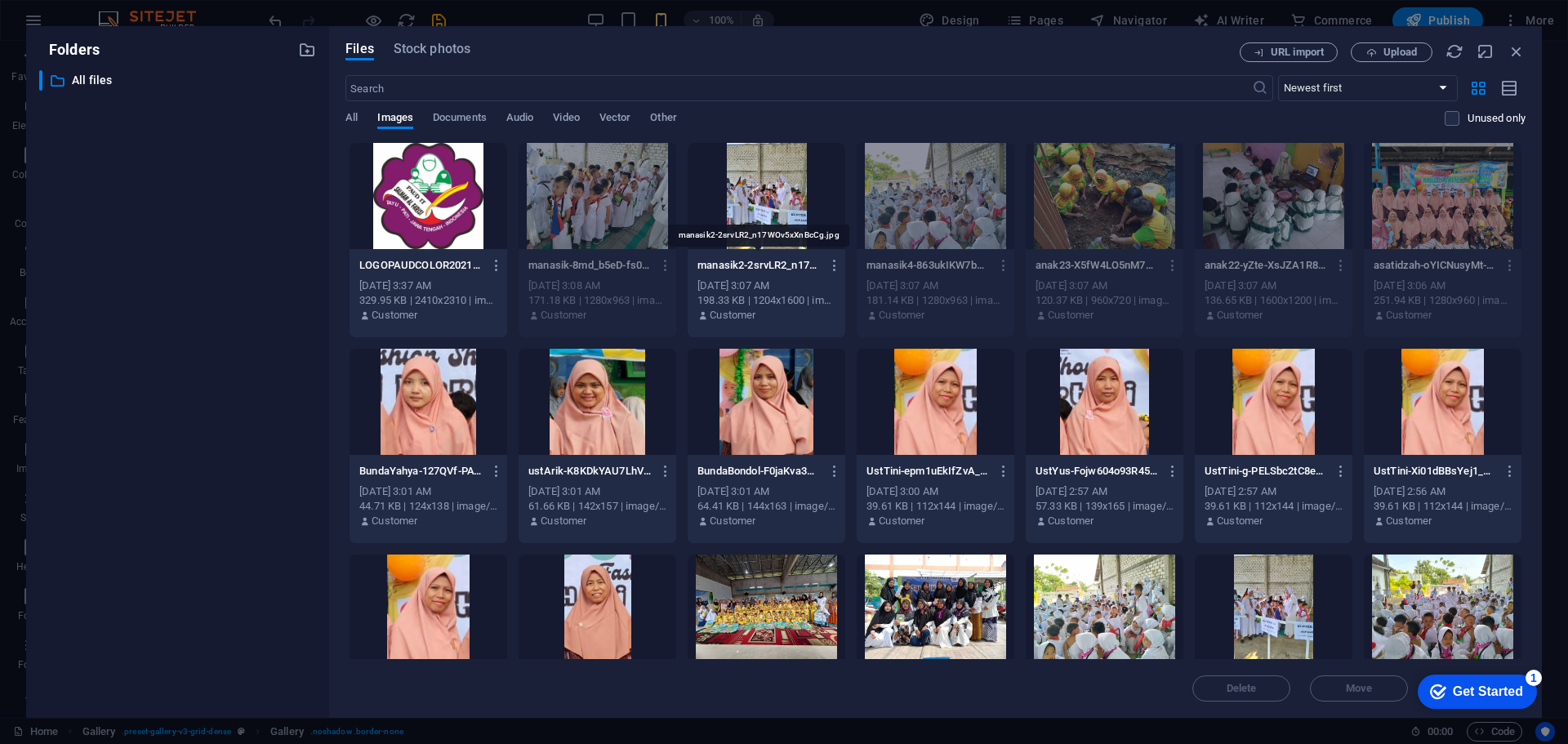
click at [754, 267] on p "manasik2-2srvLR2_n17WOv5xXnBcCg.jpg" at bounding box center [758, 265] width 122 height 14
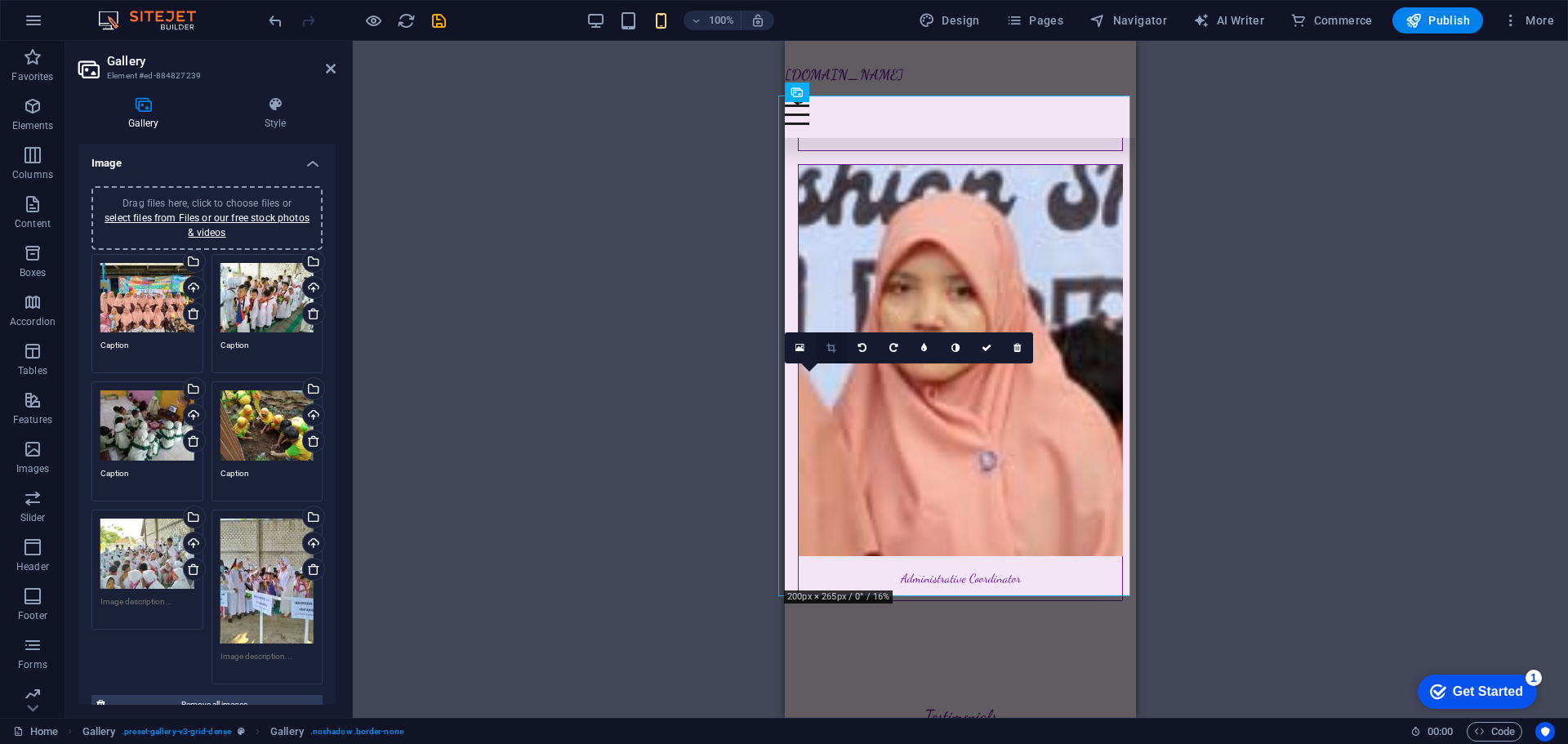
click at [828, 350] on icon at bounding box center [831, 348] width 9 height 10
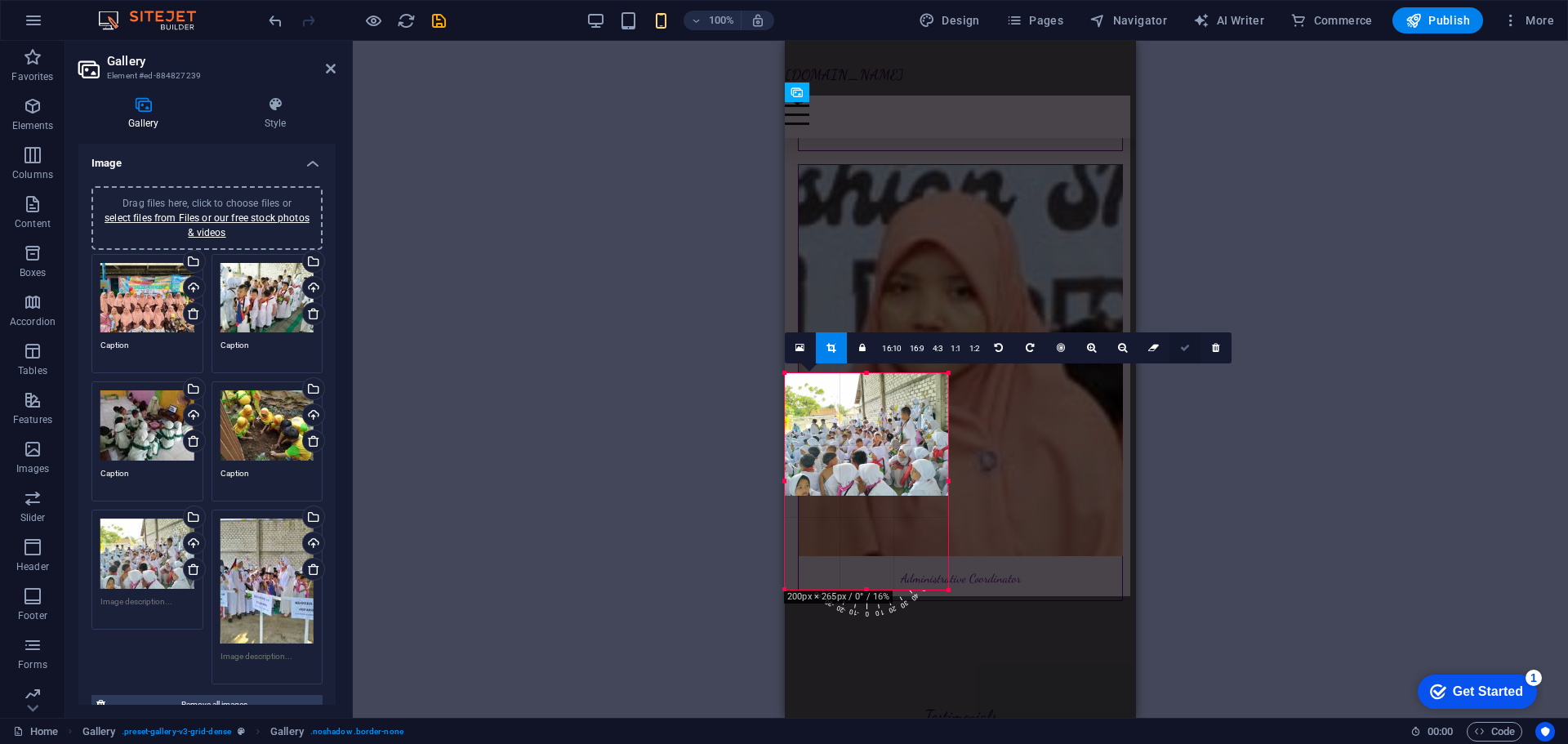
click at [1188, 350] on link at bounding box center [1185, 348] width 31 height 31
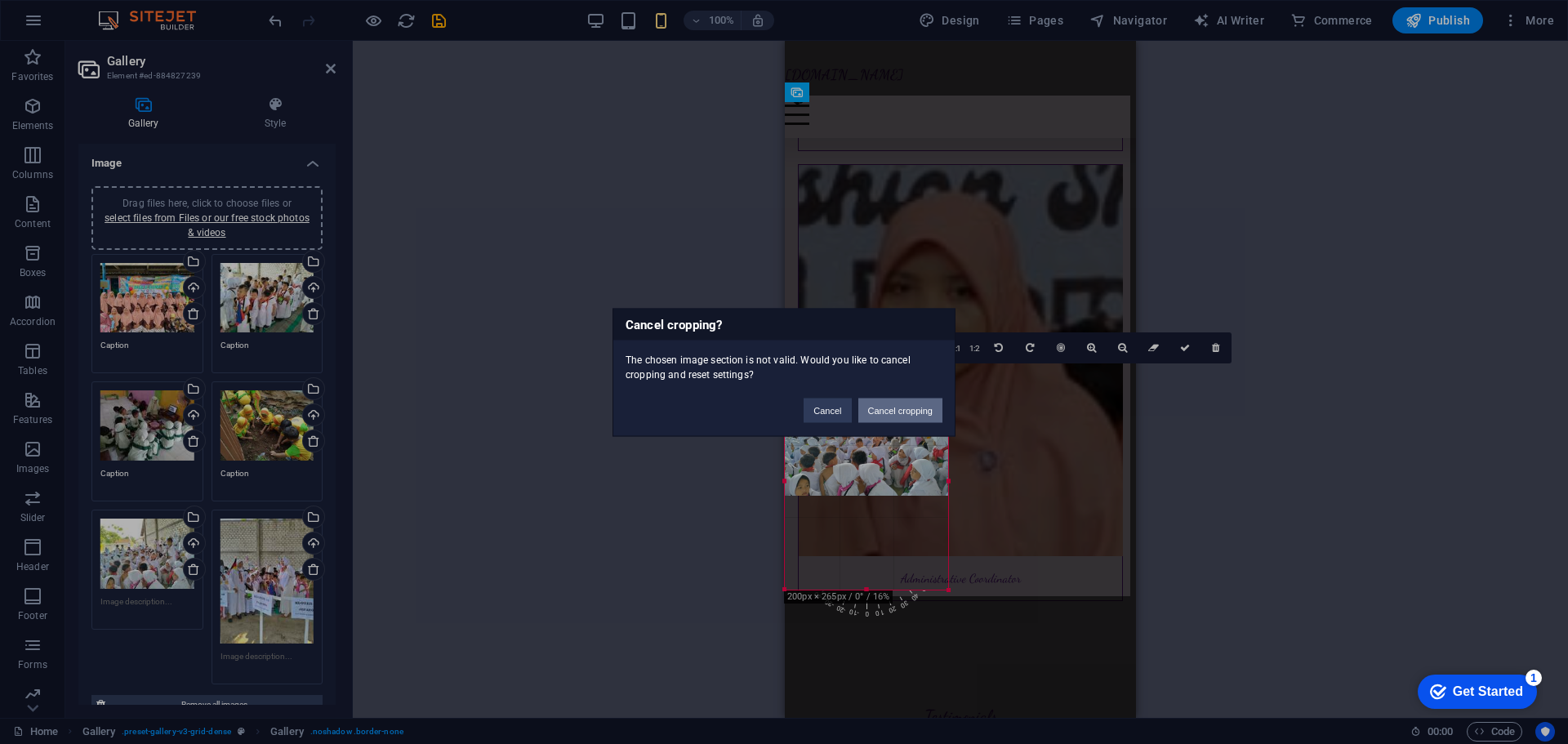
click at [894, 407] on button "Cancel cropping" at bounding box center [901, 410] width 85 height 25
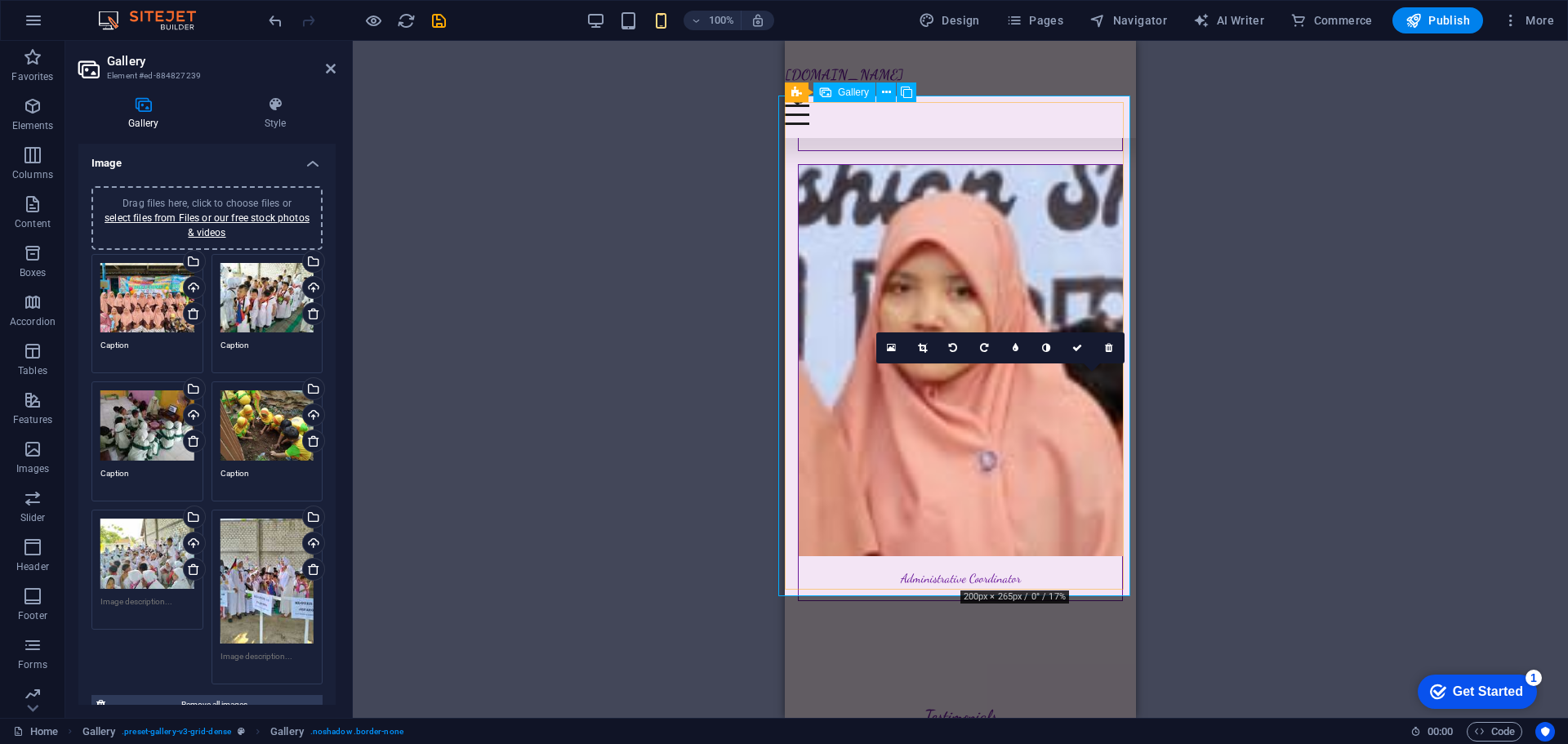
click at [929, 350] on link at bounding box center [923, 348] width 31 height 31
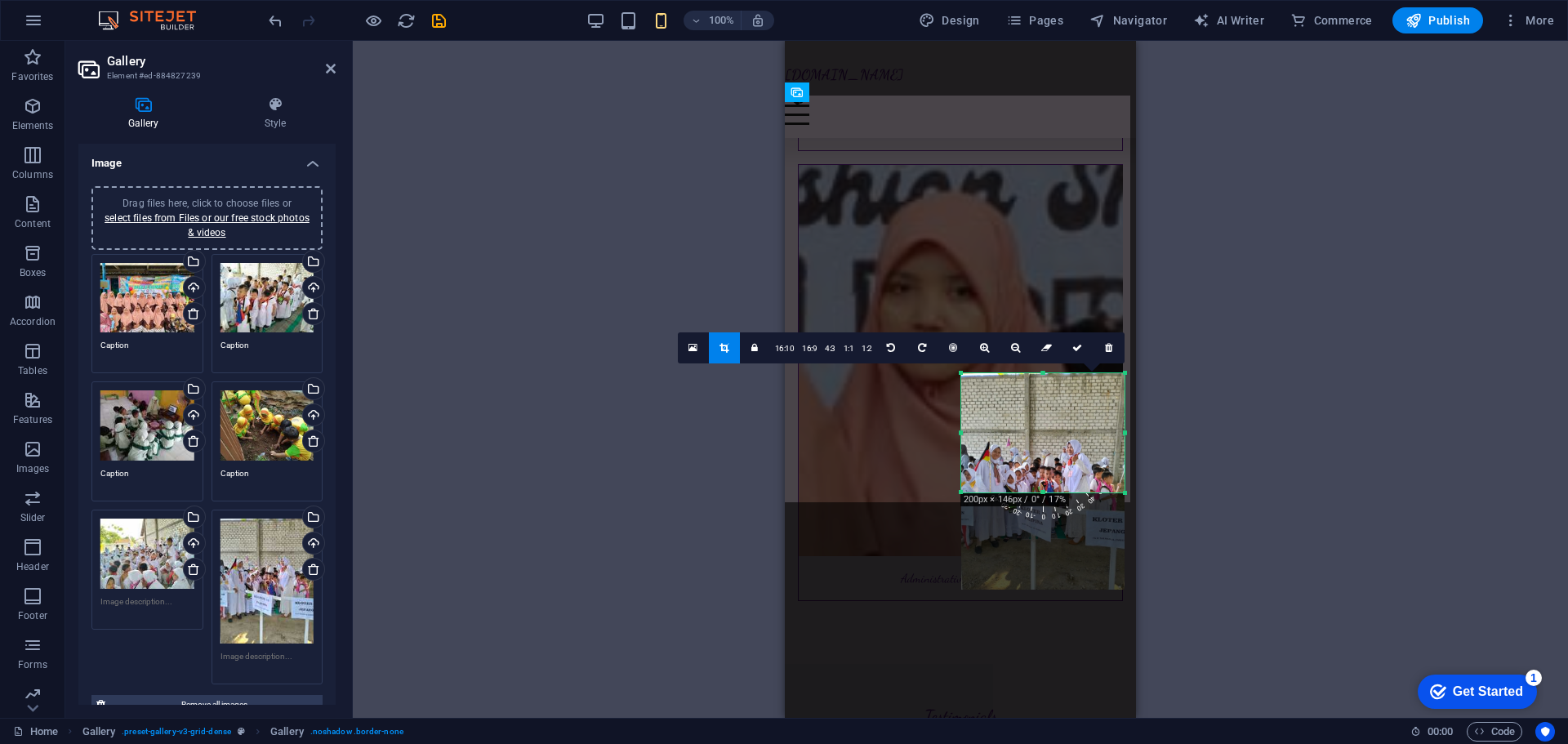
drag, startPoint x: 1044, startPoint y: 590, endPoint x: 1035, endPoint y: 494, distance: 96.4
click at [1035, 494] on div at bounding box center [1042, 493] width 164 height 6
click at [1077, 348] on icon at bounding box center [1077, 348] width 10 height 10
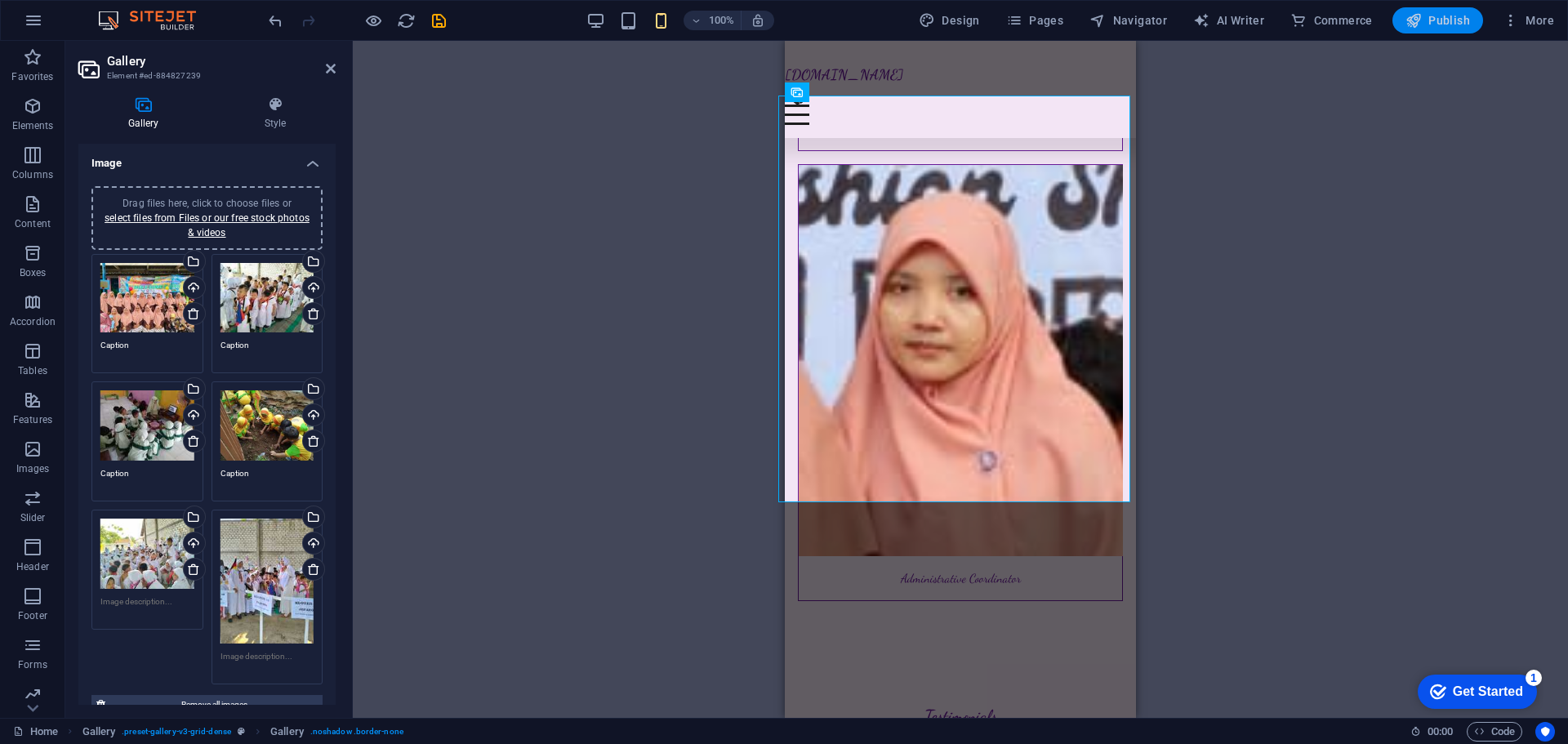
click at [1439, 20] on span "Publish" at bounding box center [1437, 20] width 64 height 16
